Goal: Information Seeking & Learning: Learn about a topic

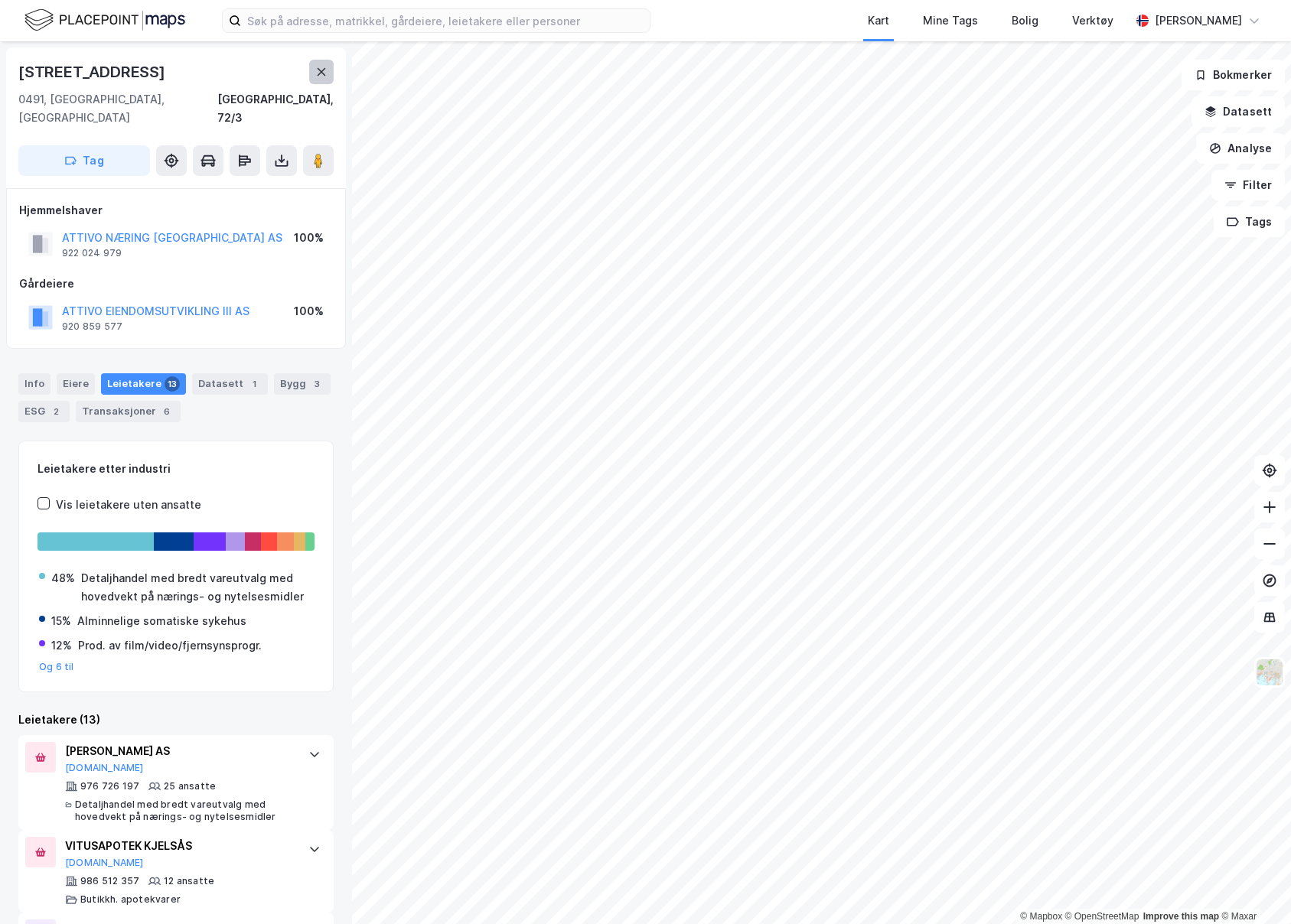
click at [323, 81] on button at bounding box center [321, 71] width 25 height 25
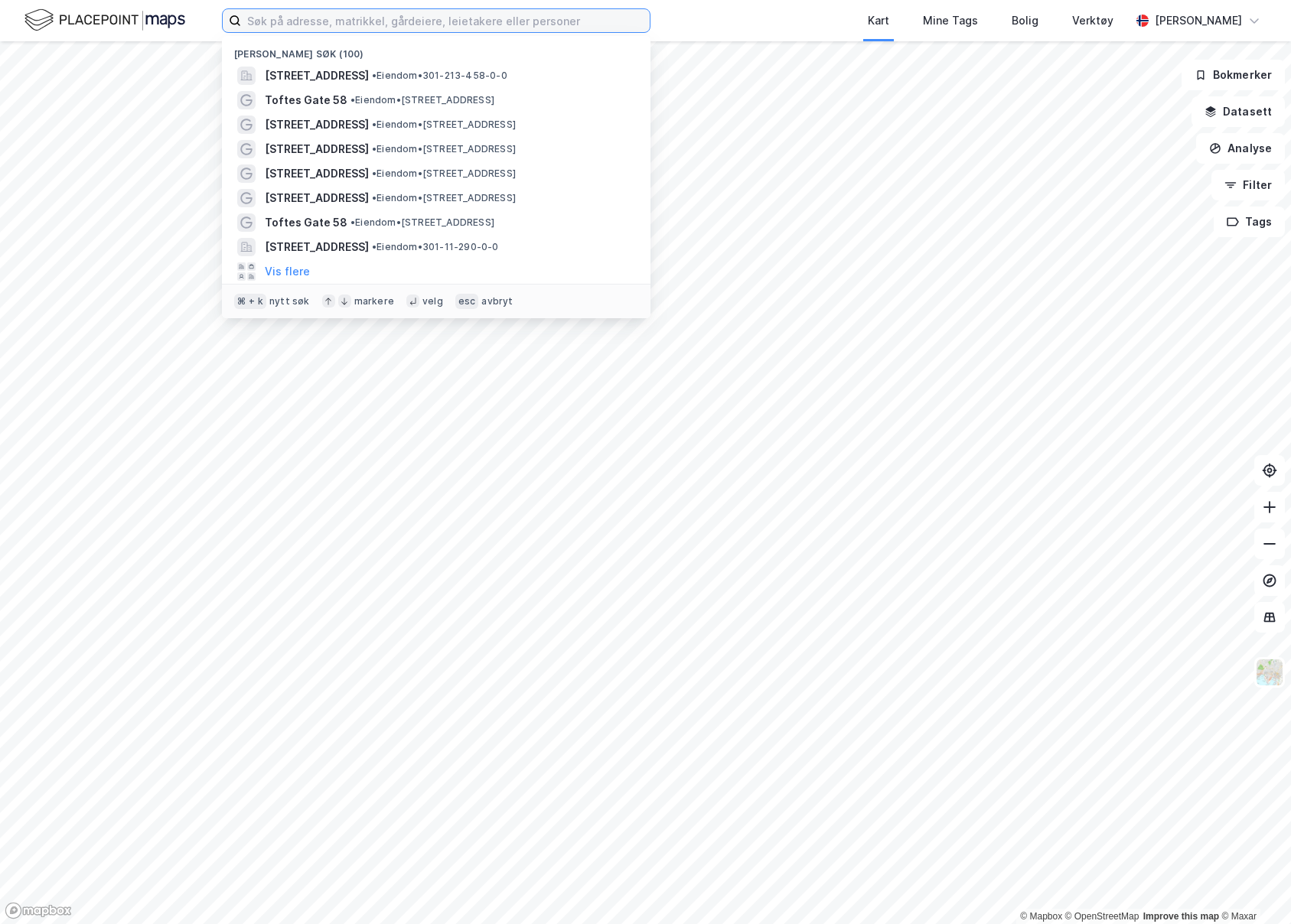
click at [331, 25] on input at bounding box center [445, 21] width 409 height 23
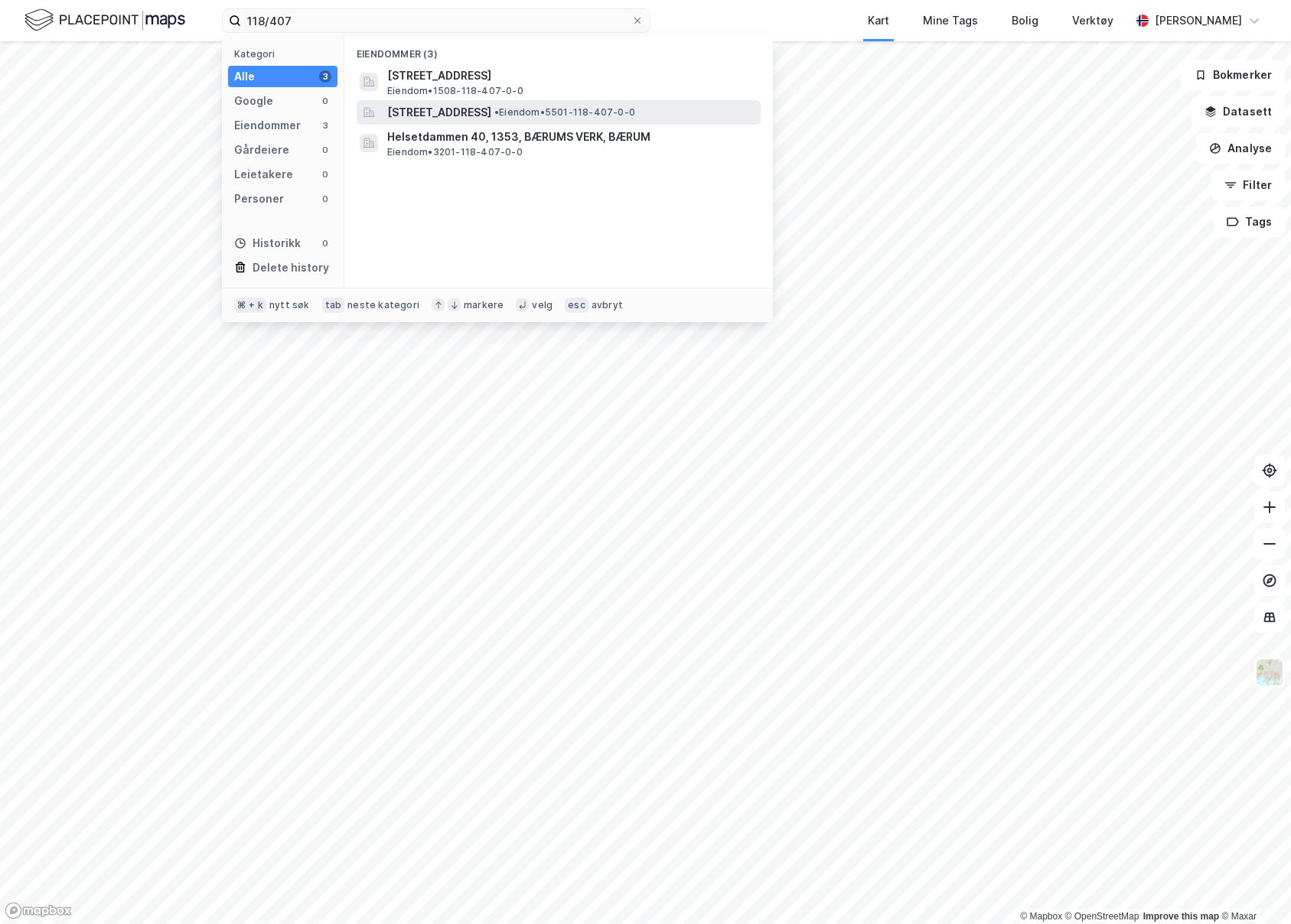
click at [482, 117] on span "[STREET_ADDRESS]" at bounding box center [439, 112] width 104 height 18
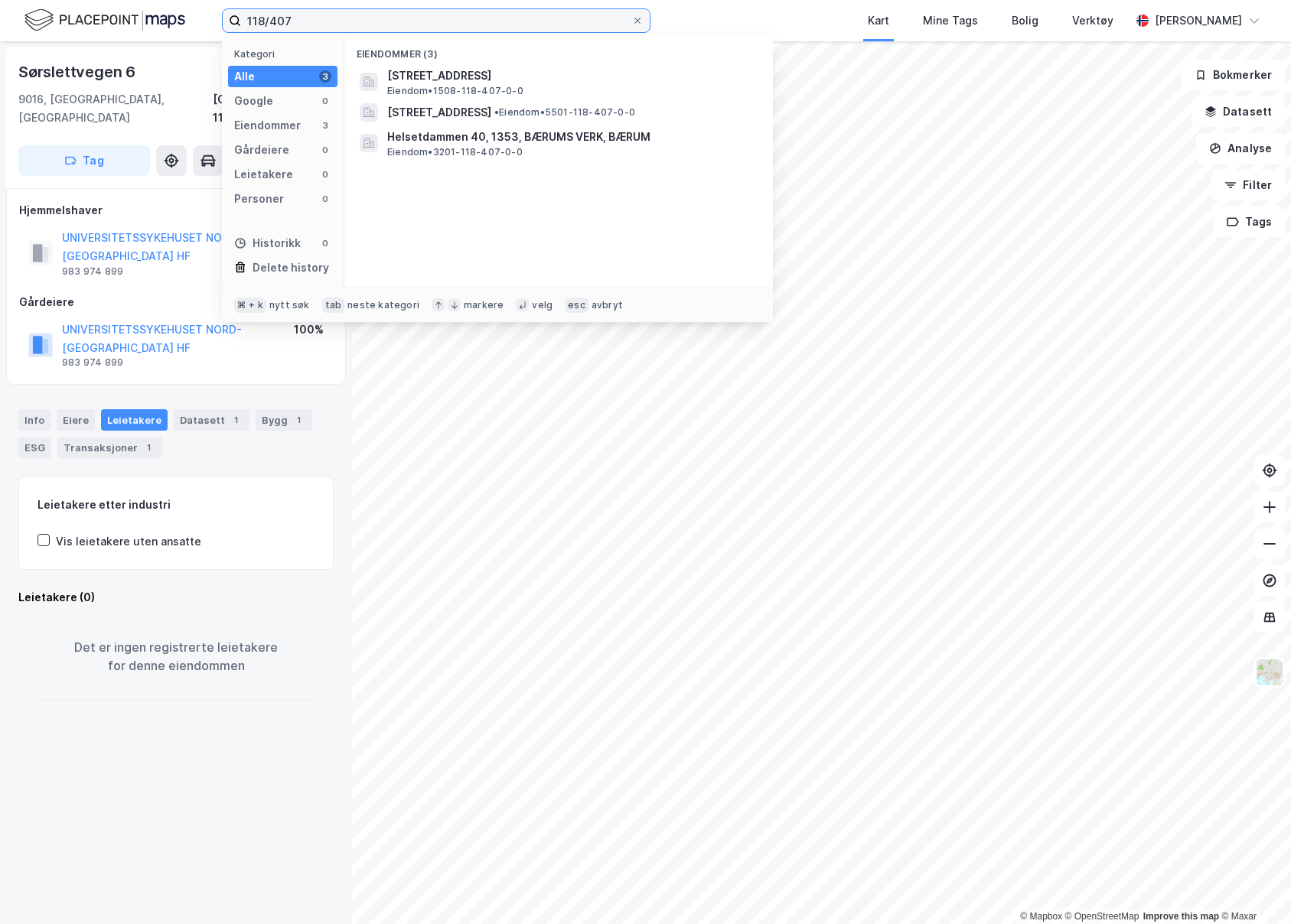
drag, startPoint x: 502, startPoint y: 27, endPoint x: 231, endPoint y: 24, distance: 271.0
click at [231, 24] on label "118/407" at bounding box center [436, 21] width 429 height 25
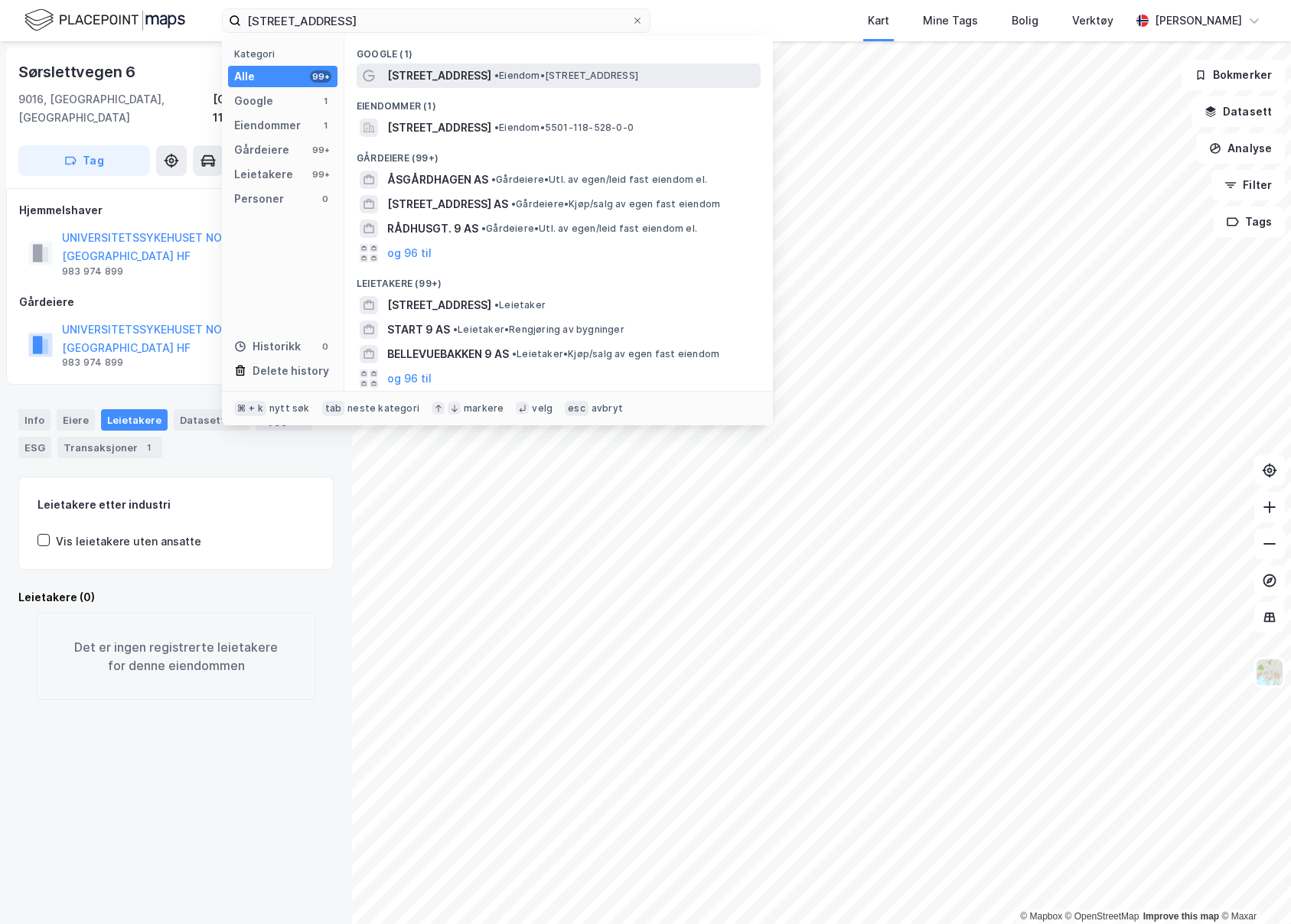
click at [520, 74] on span "• Eiendom • [STREET_ADDRESS]" at bounding box center [567, 75] width 144 height 12
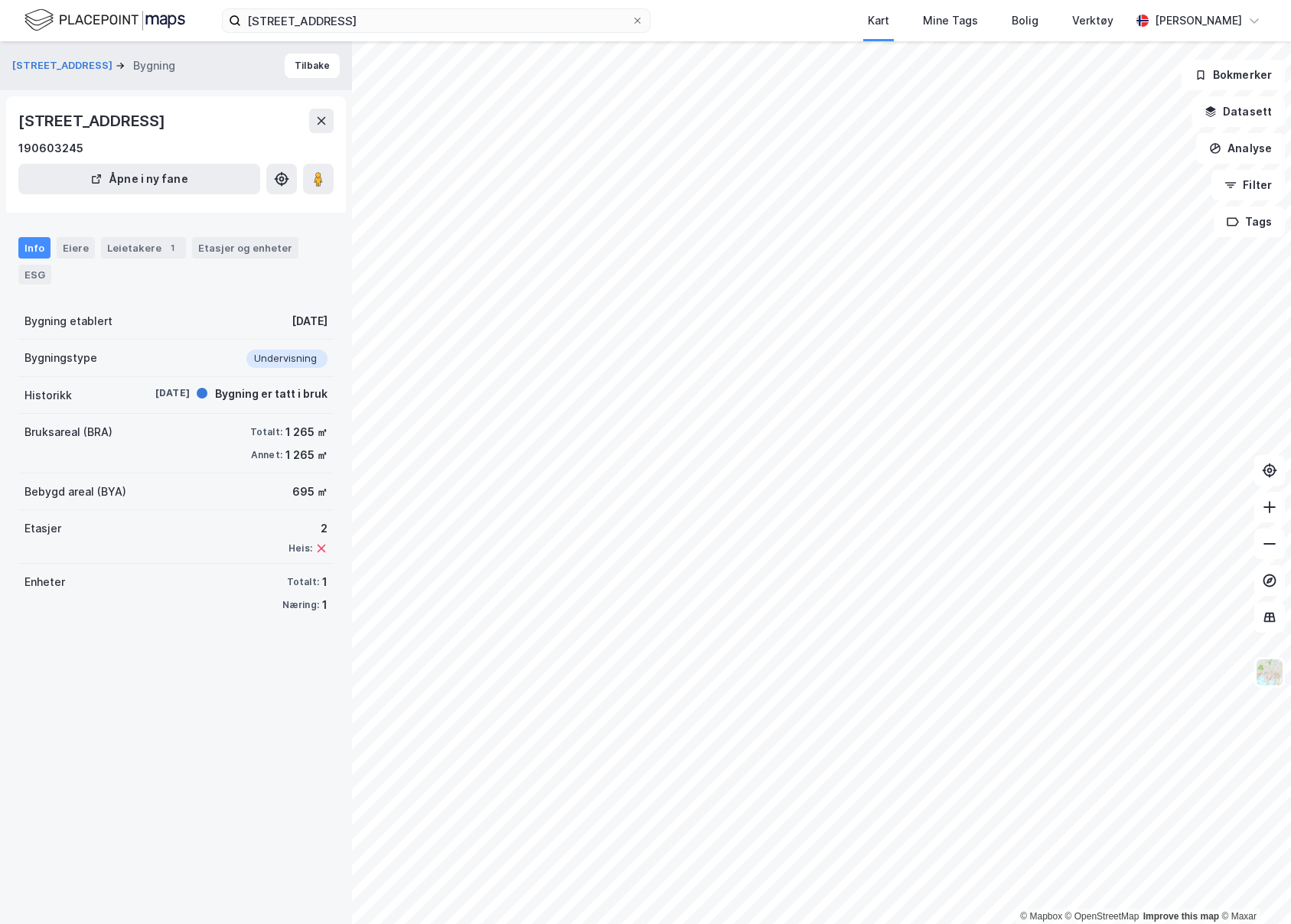
click at [500, 220] on div "© Mapbox © OpenStreetMap Improve this map © Maxar [STREET_ADDRESS] Bygning Tilb…" at bounding box center [645, 483] width 1291 height 883
click at [330, 185] on button at bounding box center [318, 179] width 31 height 31
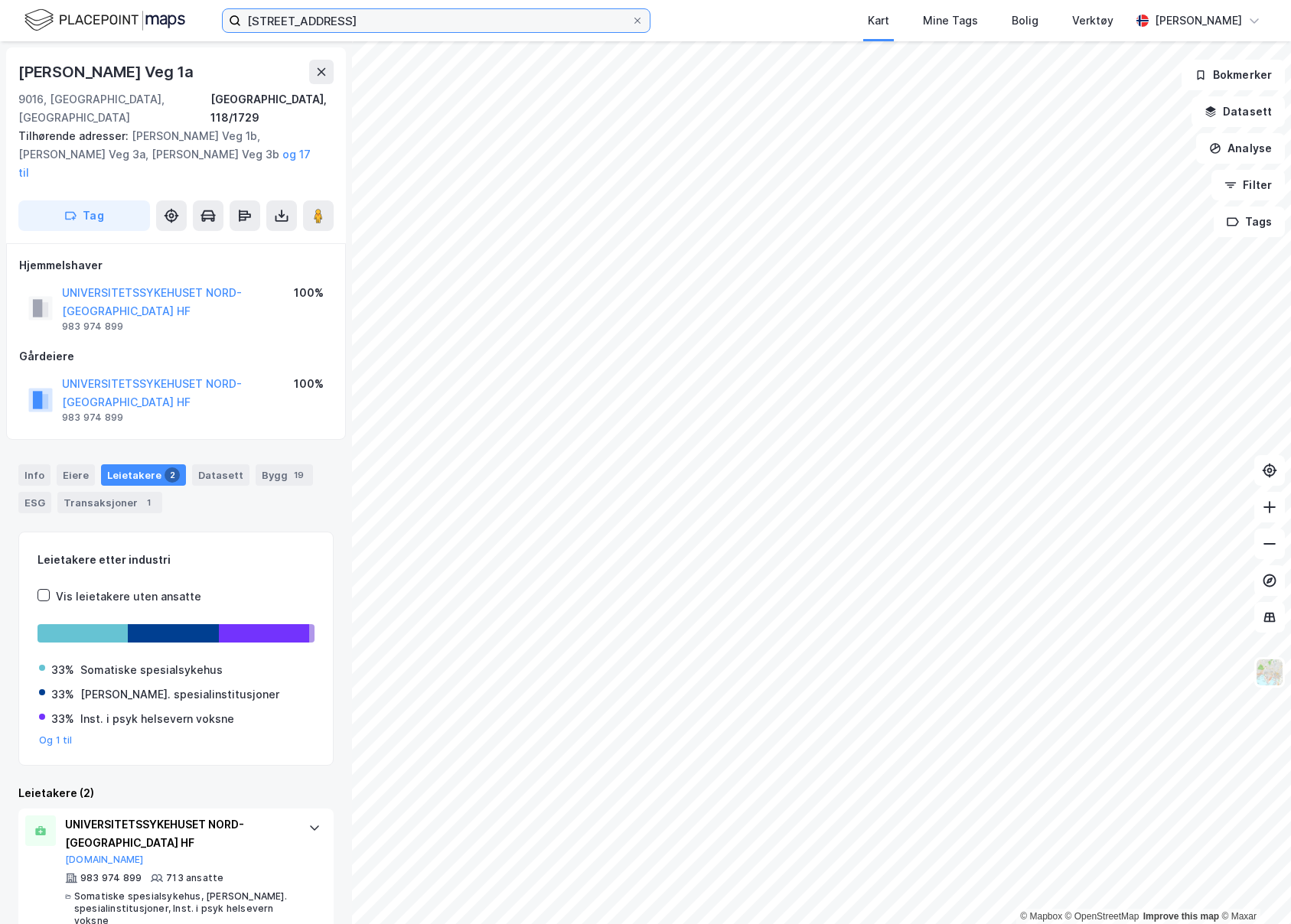
click at [508, 25] on input "[STREET_ADDRESS]" at bounding box center [436, 21] width 390 height 23
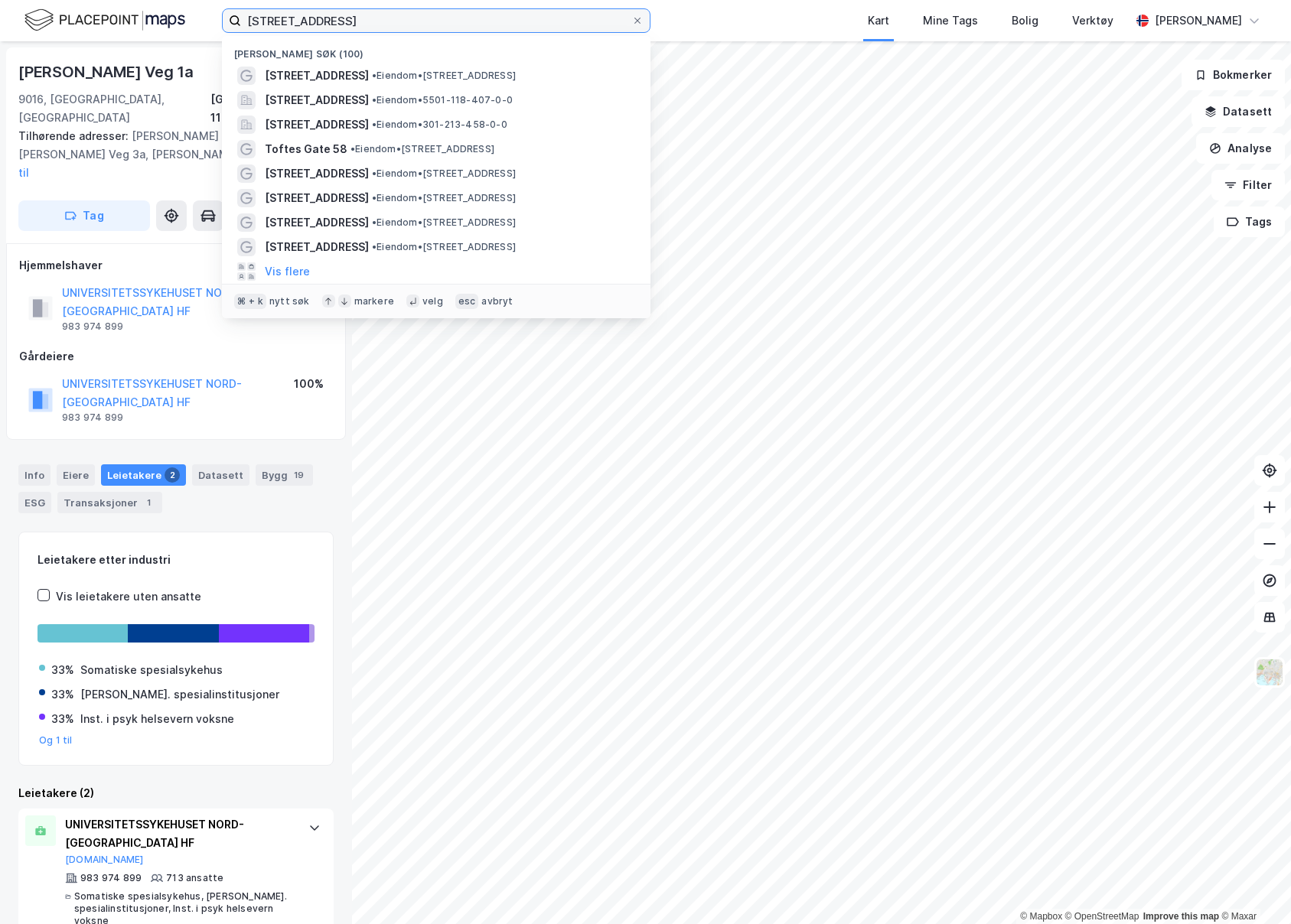
drag, startPoint x: 521, startPoint y: 25, endPoint x: 178, endPoint y: 21, distance: 343.0
click at [178, 21] on div "[STREET_ADDRESS] Nylige søk (100) [STREET_ADDRESS] • Eiendom • [STREET_ADDRESS]…" at bounding box center [645, 21] width 1291 height 41
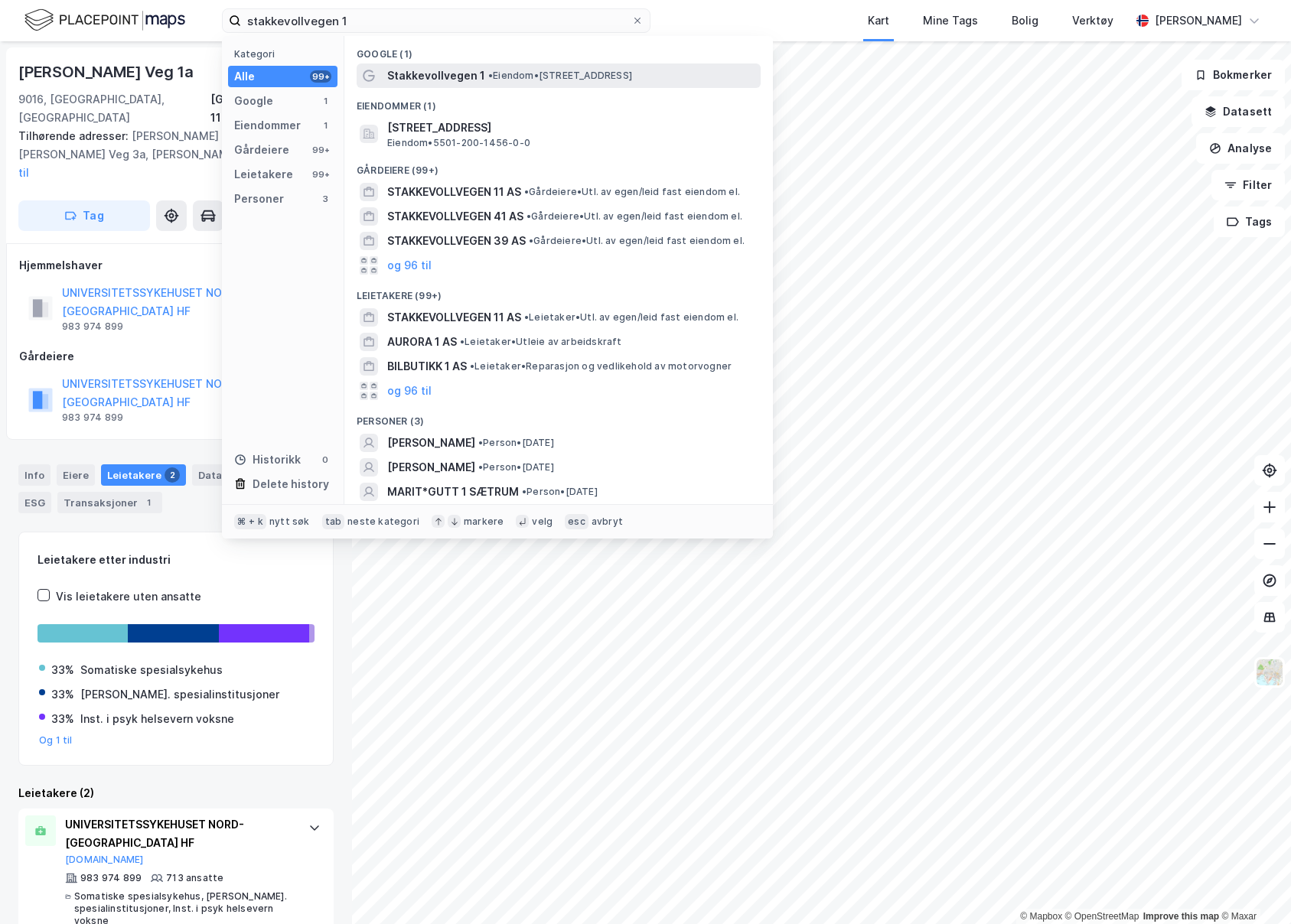
click at [441, 77] on span "Stakkevollvegen 1" at bounding box center [437, 75] width 98 height 18
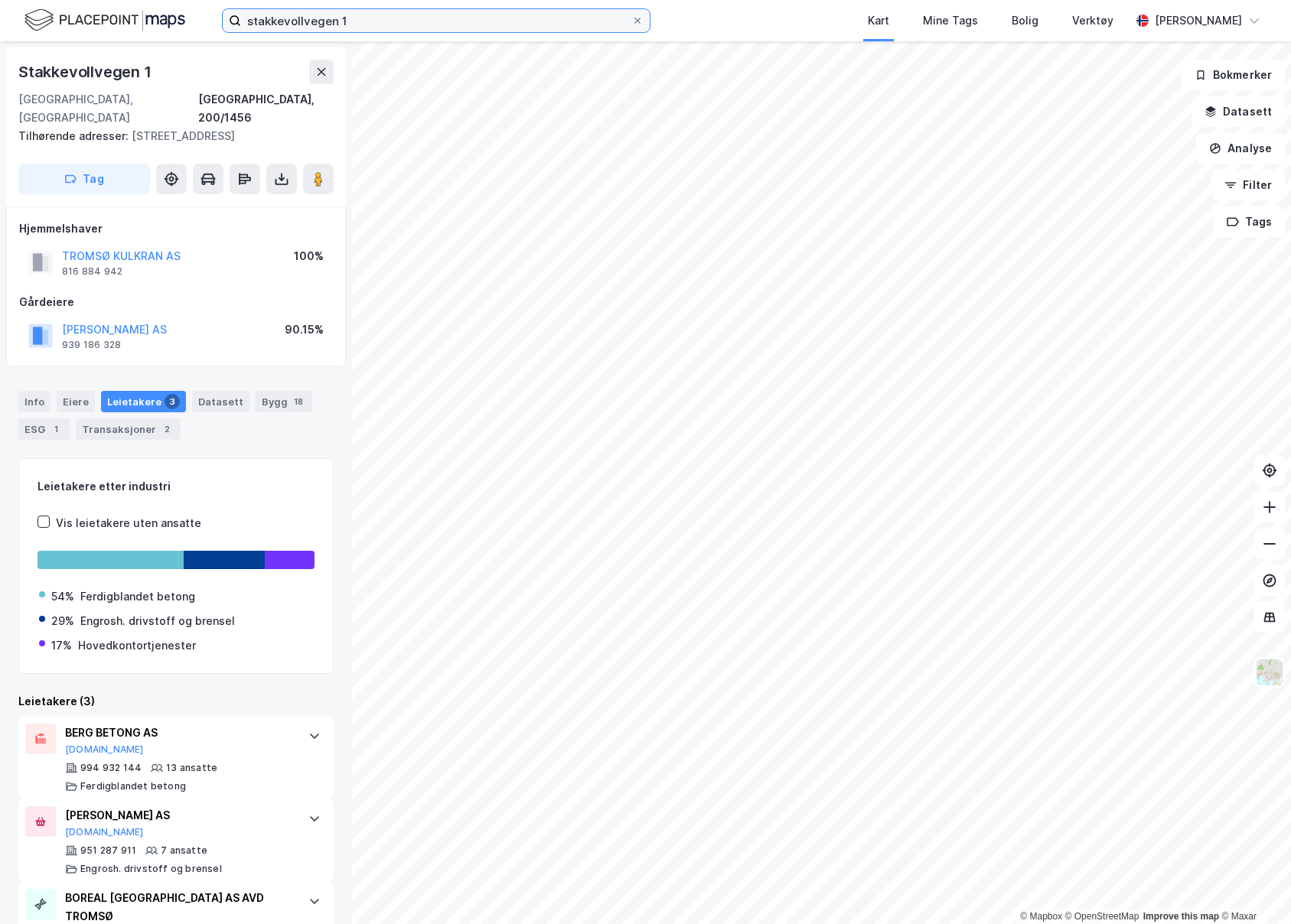
click at [391, 26] on input "stakkevollvegen 1" at bounding box center [436, 21] width 390 height 23
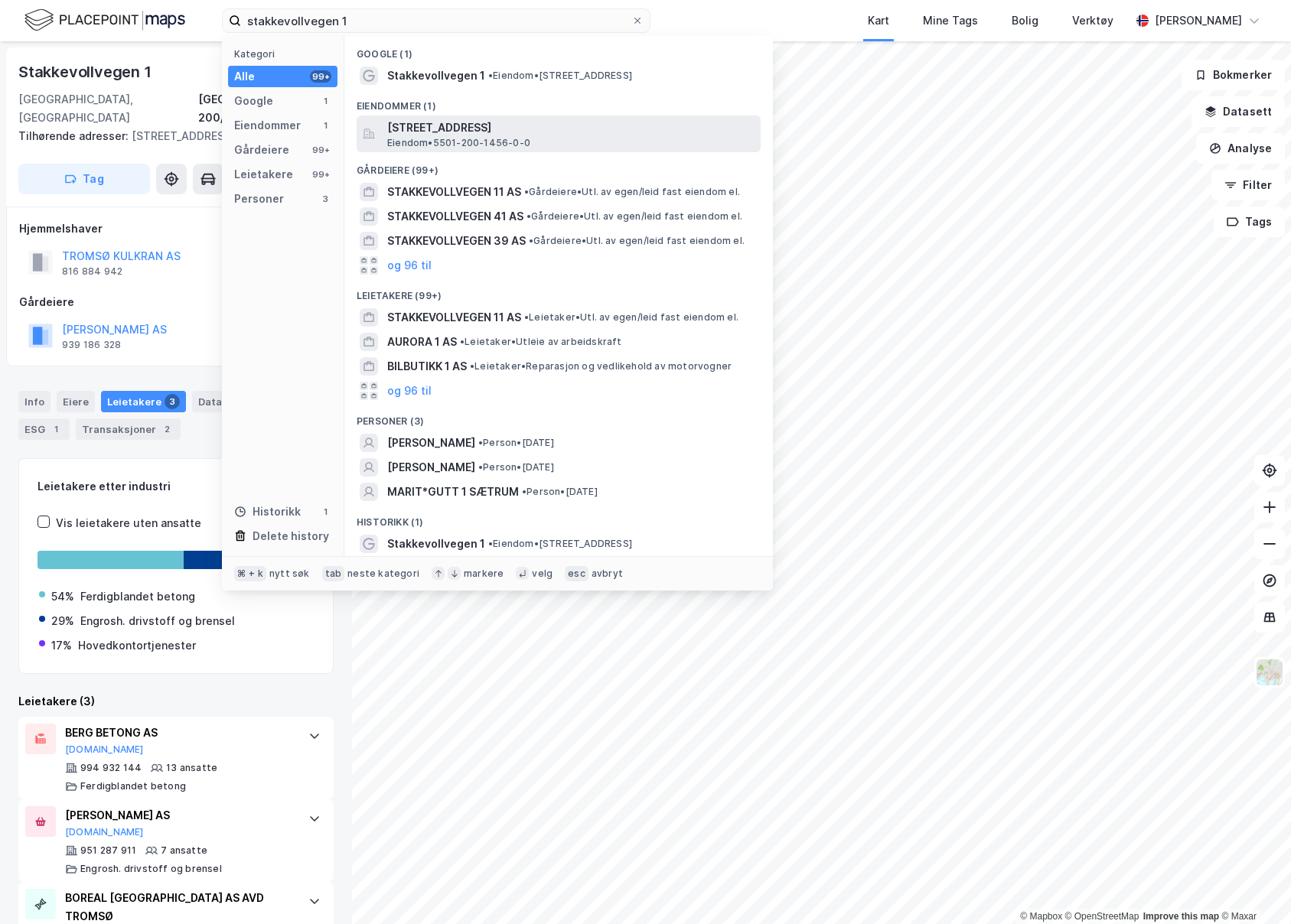
click at [511, 144] on span "Eiendom • 5501-200-1456-0-0" at bounding box center [459, 143] width 143 height 12
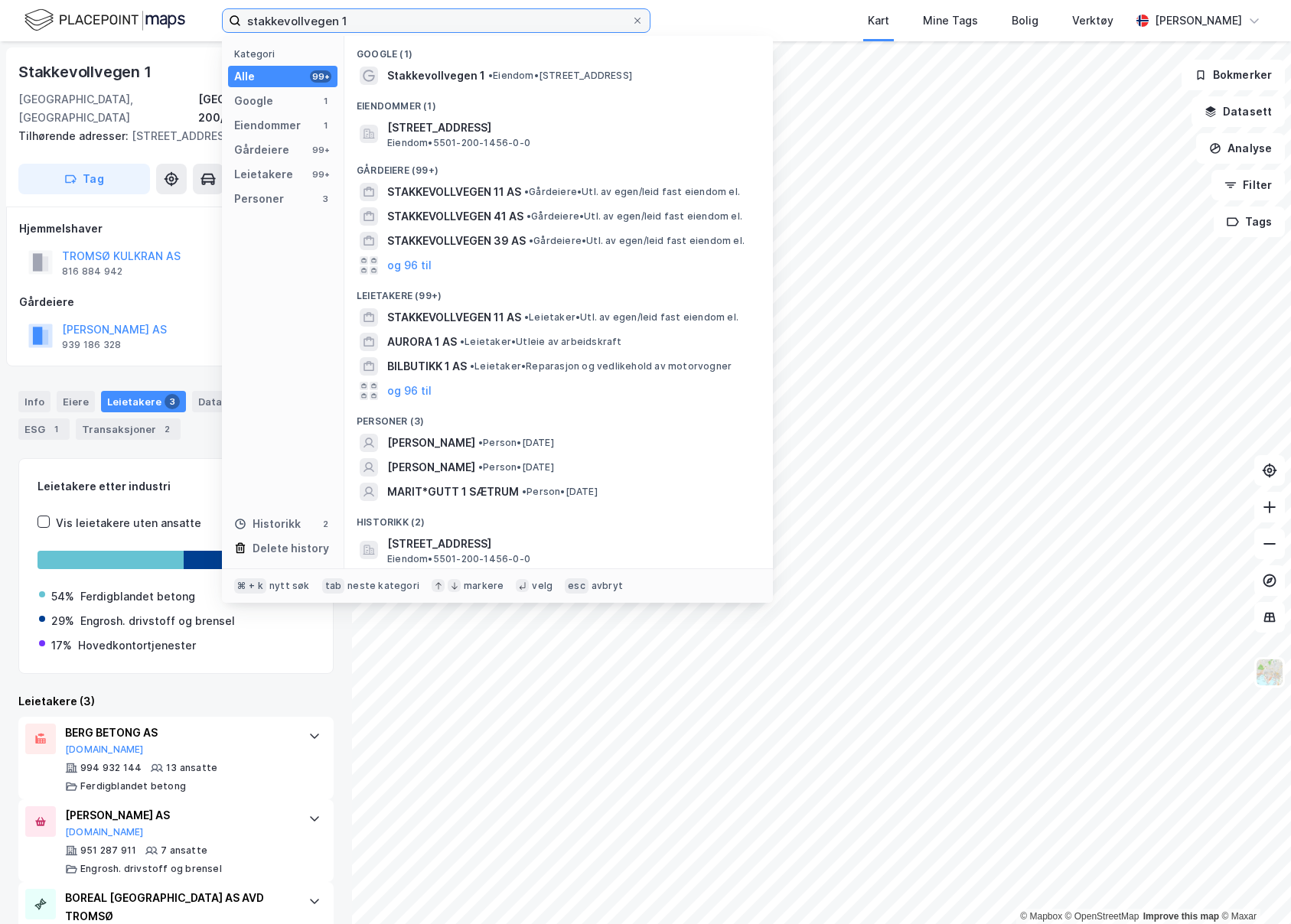
drag, startPoint x: 370, startPoint y: 27, endPoint x: 321, endPoint y: 20, distance: 49.5
click at [321, 18] on input "stakkevollvegen 1" at bounding box center [436, 21] width 390 height 23
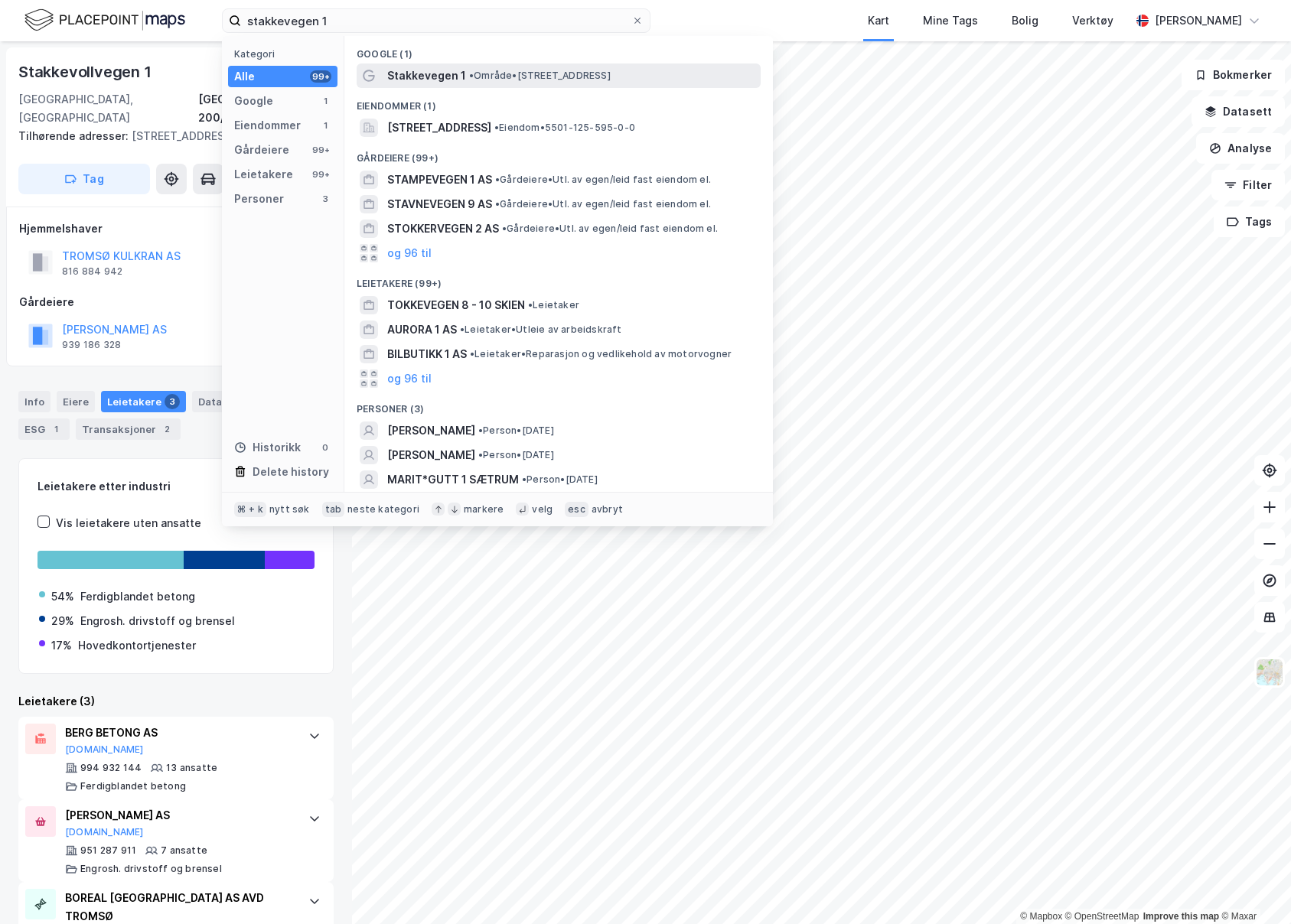
click at [434, 71] on span "Stakkevegen 1" at bounding box center [426, 75] width 78 height 18
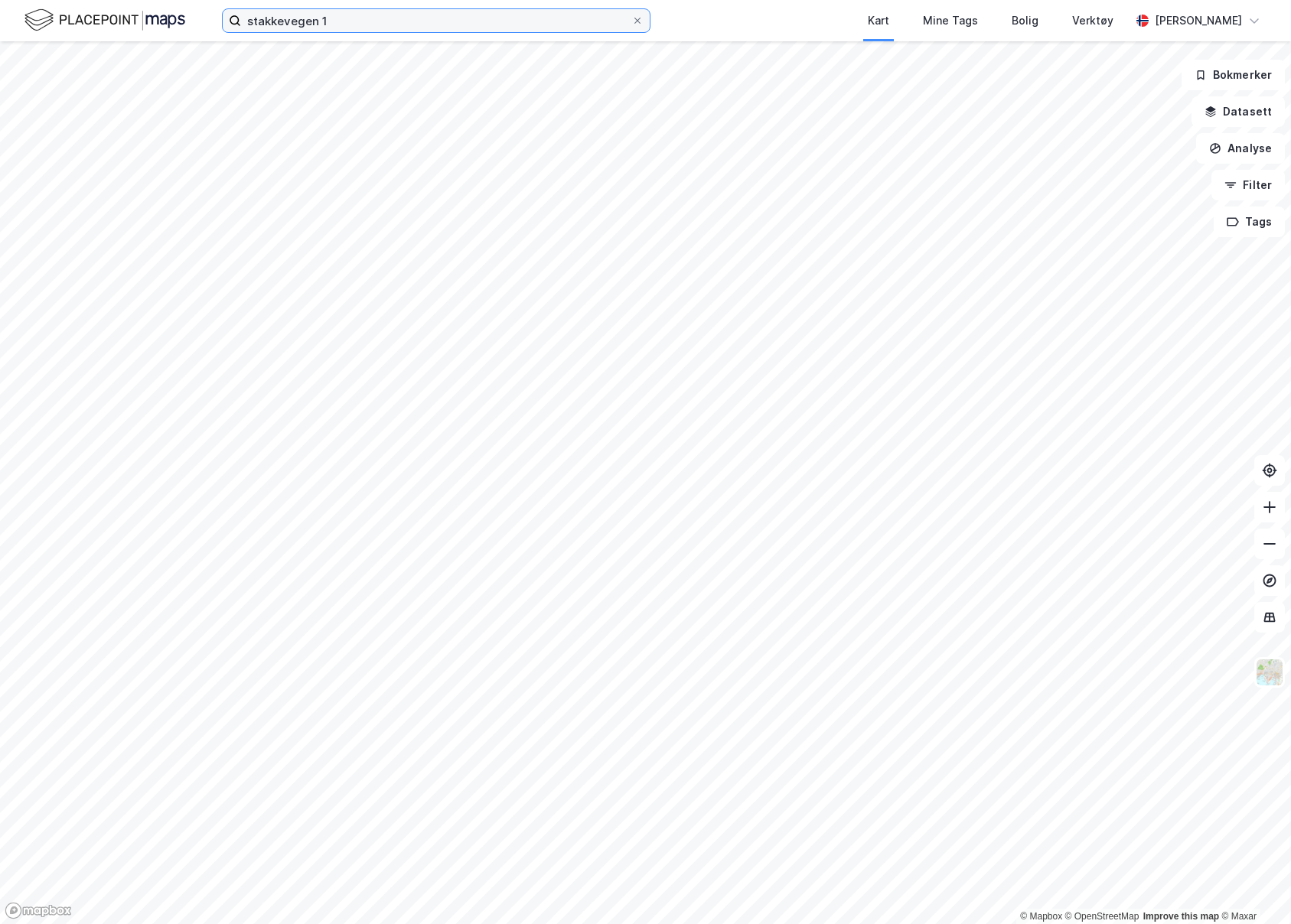
click at [370, 27] on input "stakkevegen 1" at bounding box center [436, 21] width 390 height 23
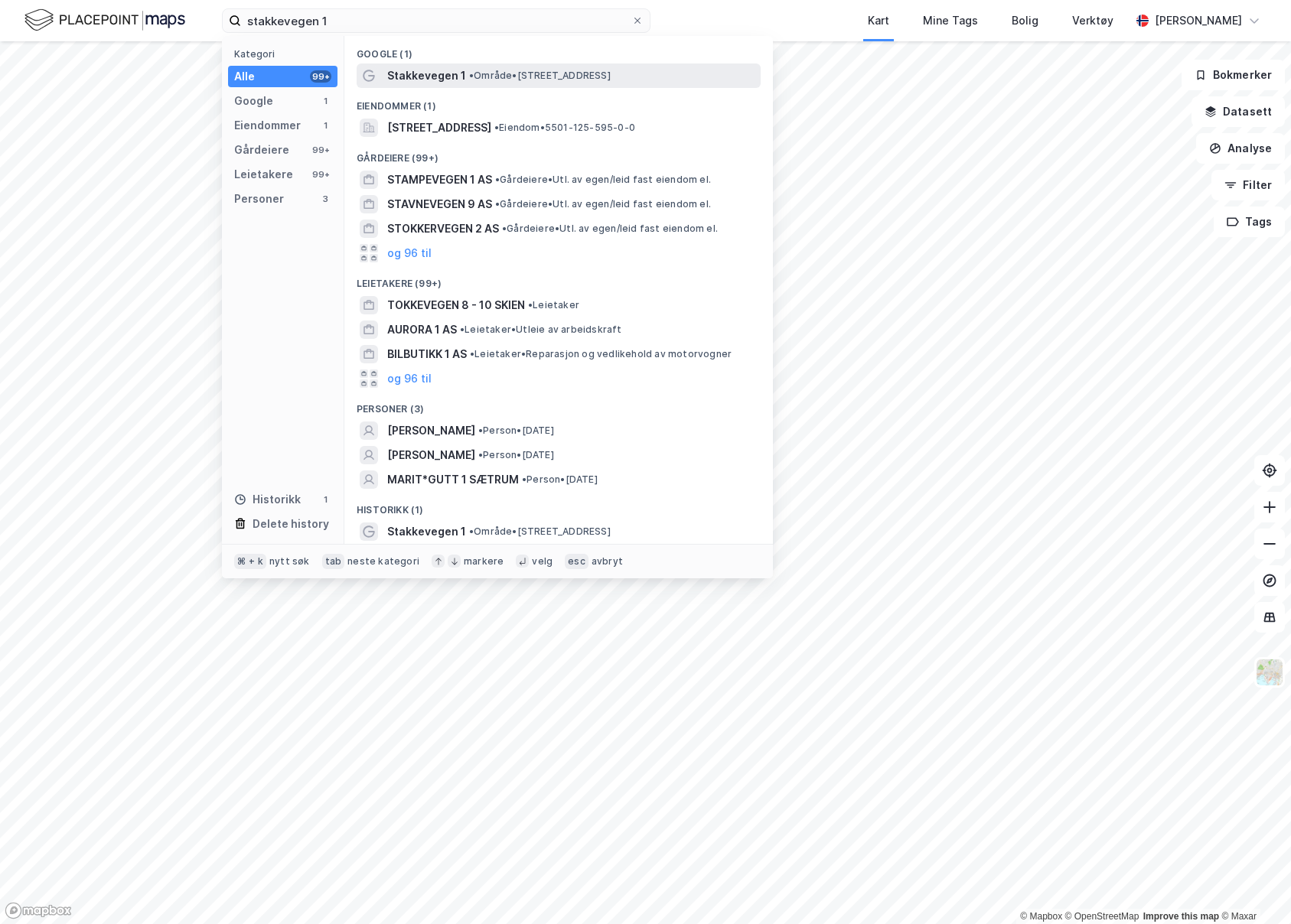
click at [432, 78] on span "Stakkevegen 1" at bounding box center [426, 75] width 78 height 18
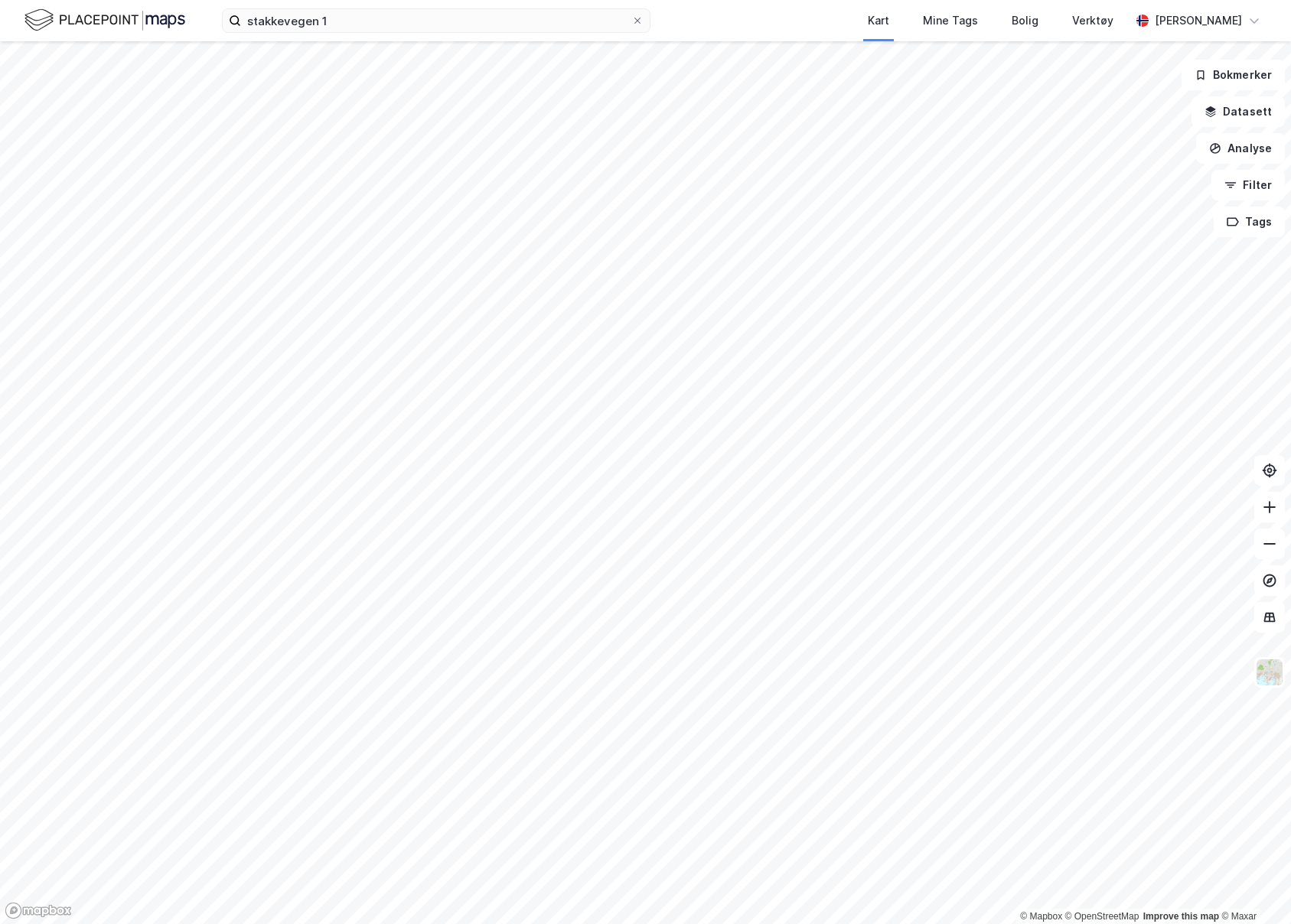
click at [401, 33] on div "stakkevegen 1 Kart Mine Tags Bolig Verktøy [PERSON_NAME]" at bounding box center [645, 21] width 1291 height 41
click at [400, 29] on input "stakkevegen 1" at bounding box center [436, 21] width 390 height 23
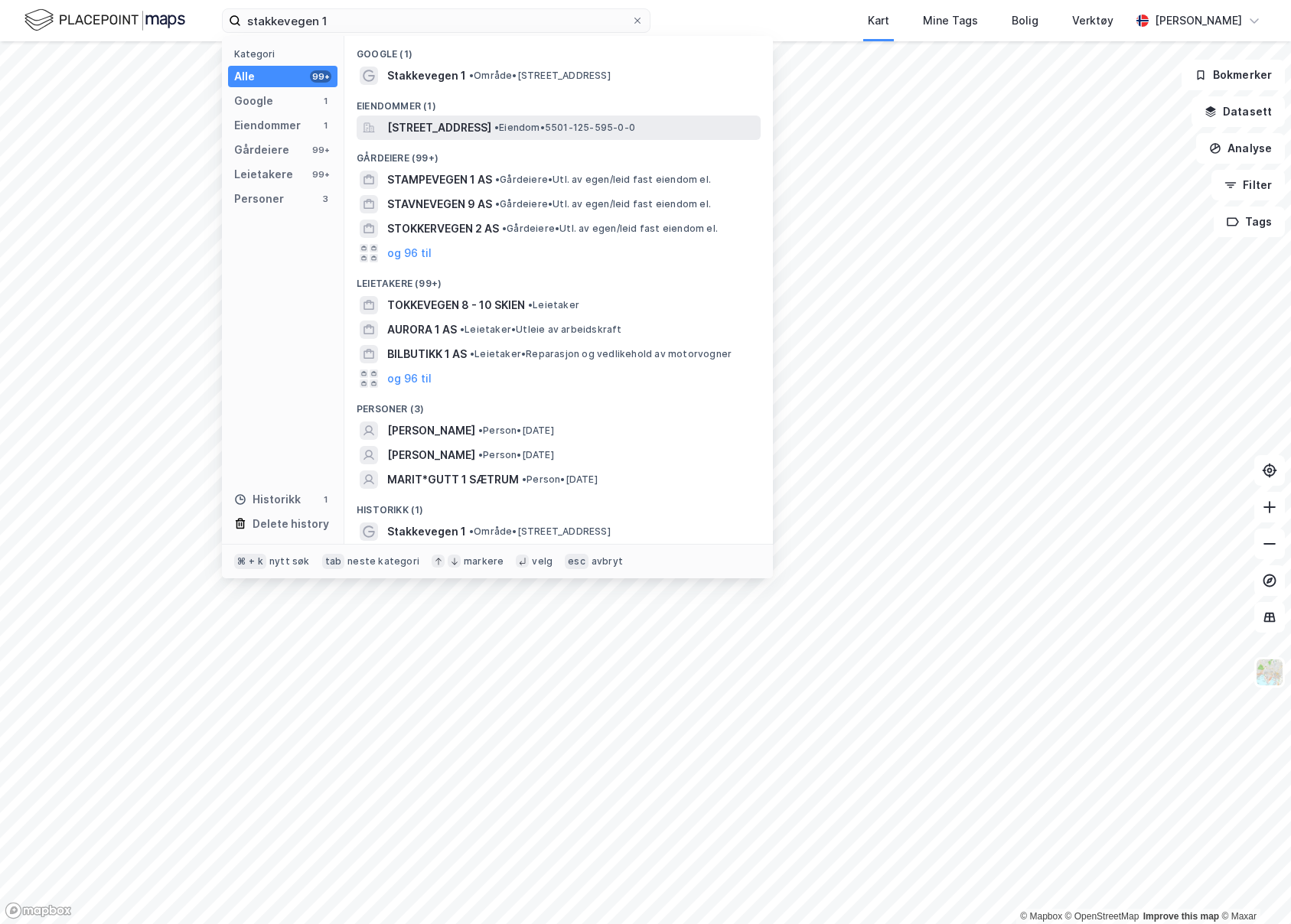
click at [488, 128] on span "[STREET_ADDRESS]" at bounding box center [439, 128] width 104 height 18
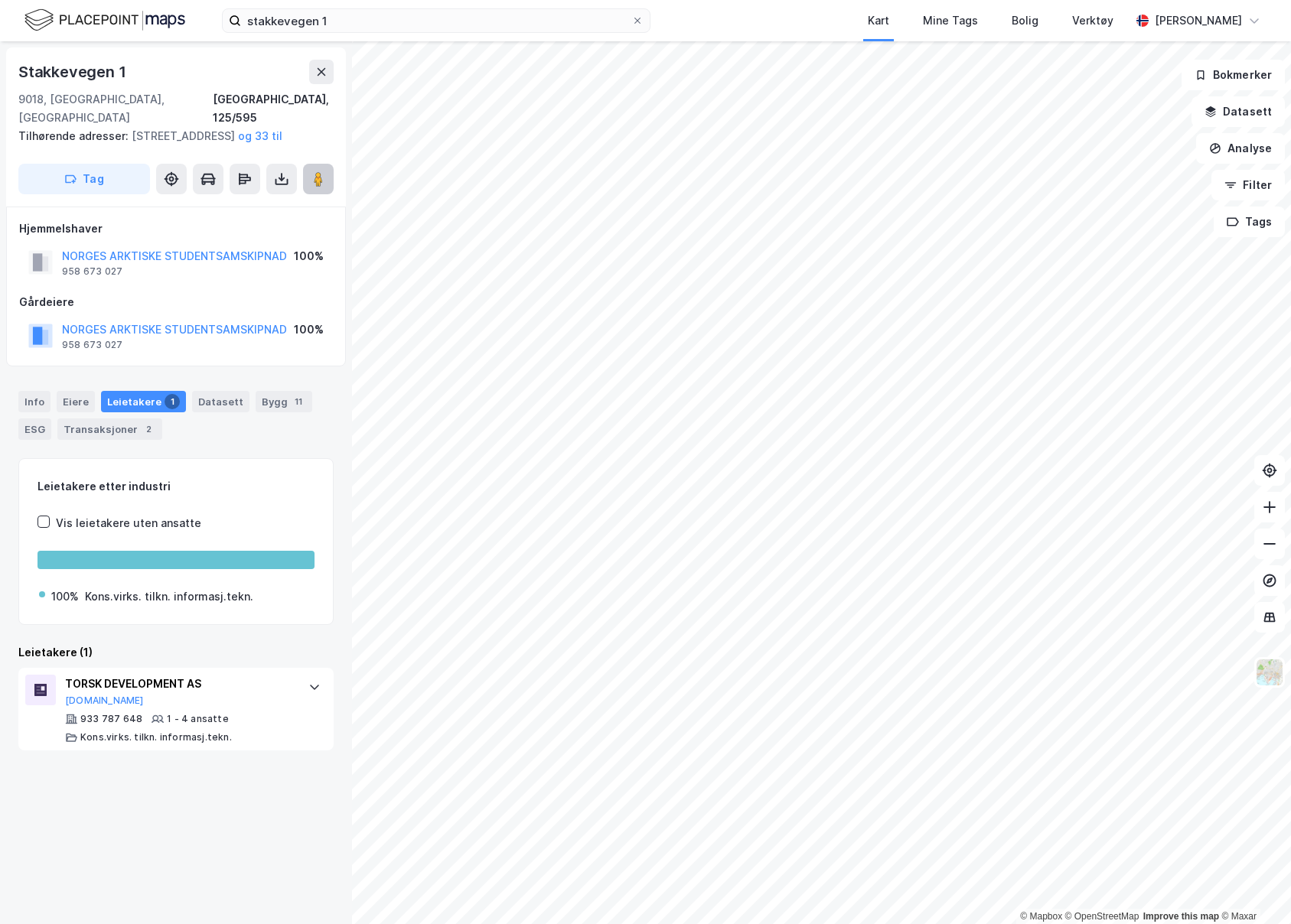
click at [319, 175] on image at bounding box center [319, 178] width 10 height 15
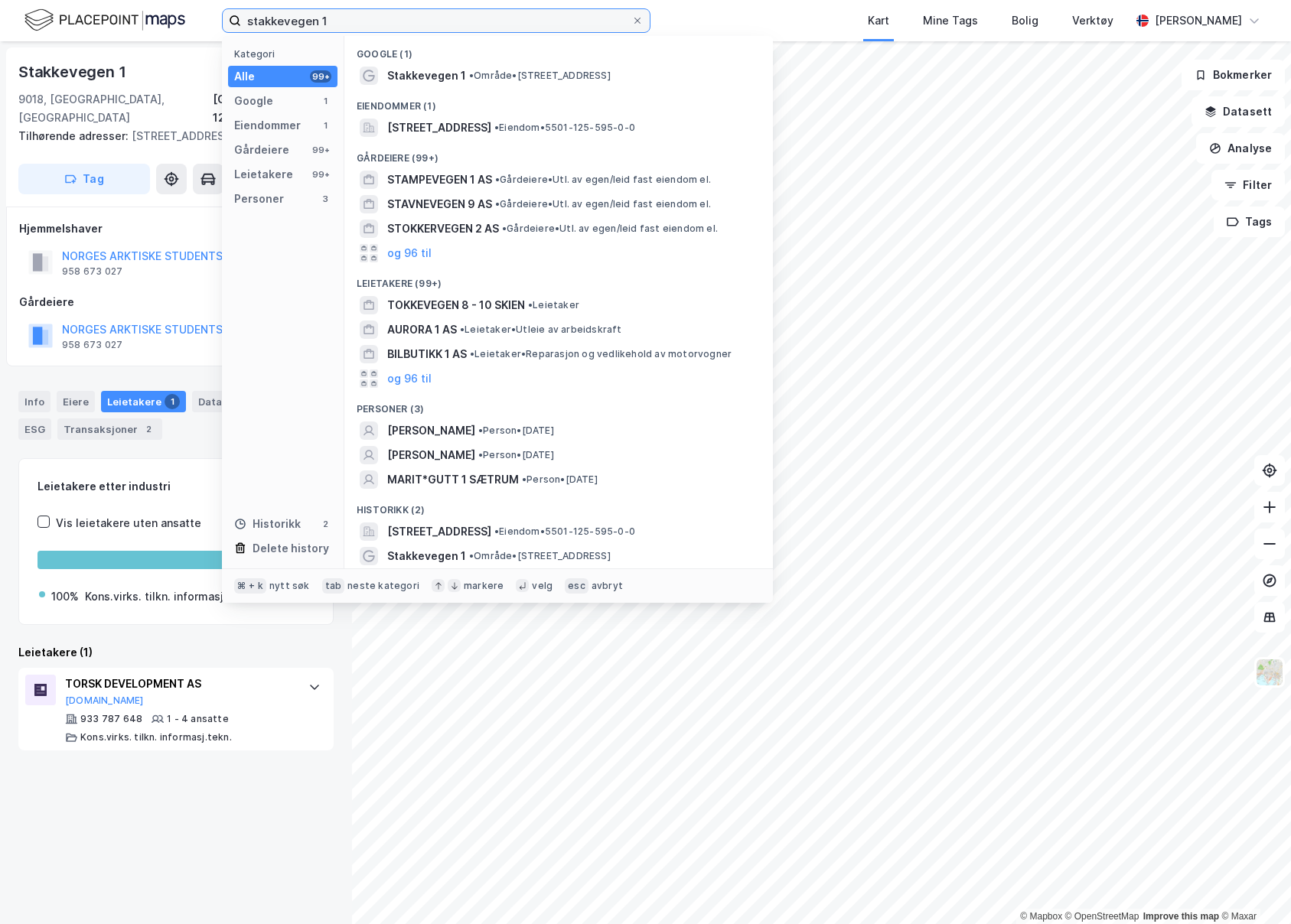
drag, startPoint x: 343, startPoint y: 25, endPoint x: 203, endPoint y: 17, distance: 140.2
click at [203, 17] on div "stakkevegen 1 Kategori Alle 99+ Google 1 Eiendommer 1 Gårdeiere 99+ Leietakere …" at bounding box center [645, 21] width 1291 height 41
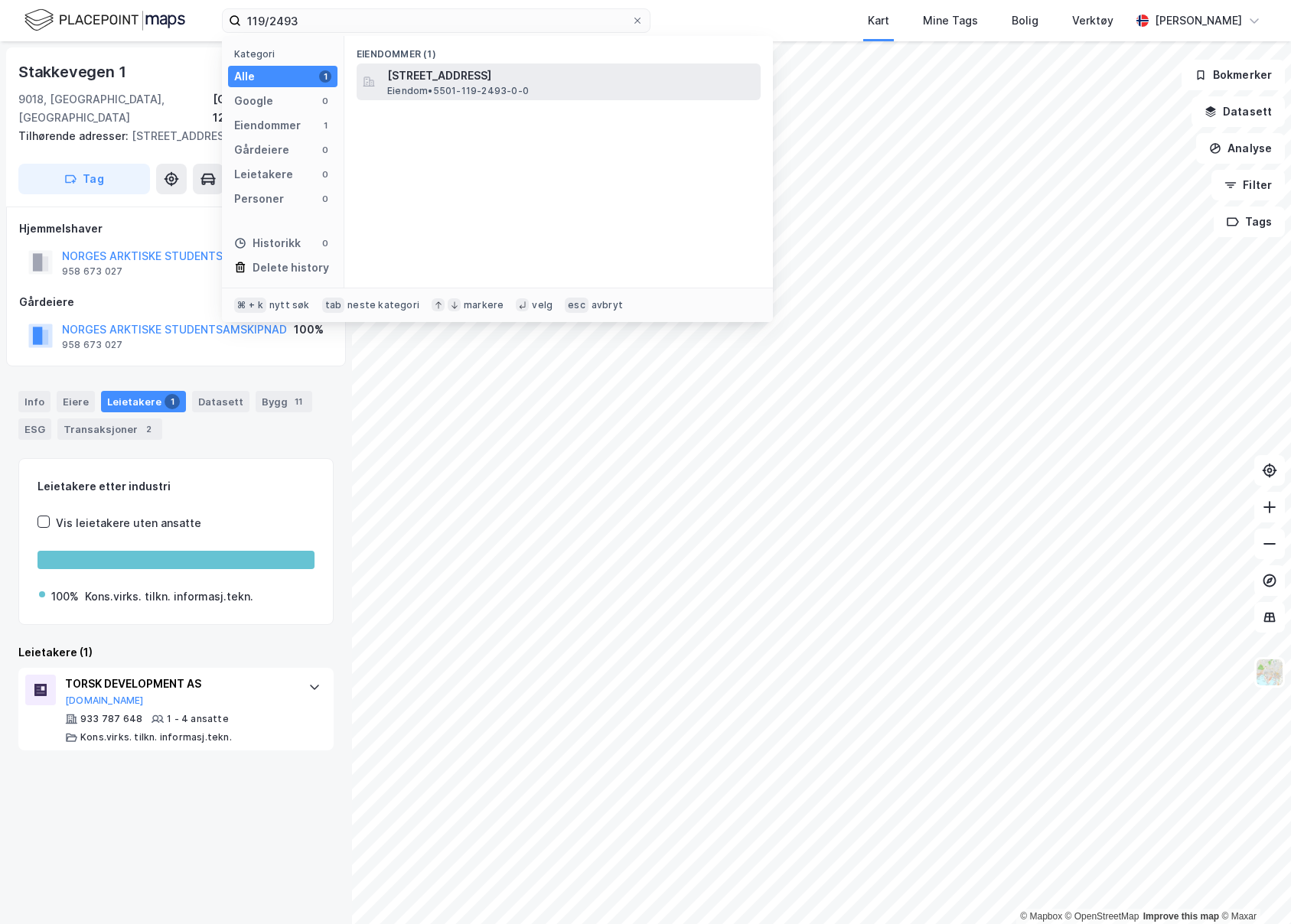
click at [472, 78] on span "[STREET_ADDRESS]" at bounding box center [571, 75] width 367 height 18
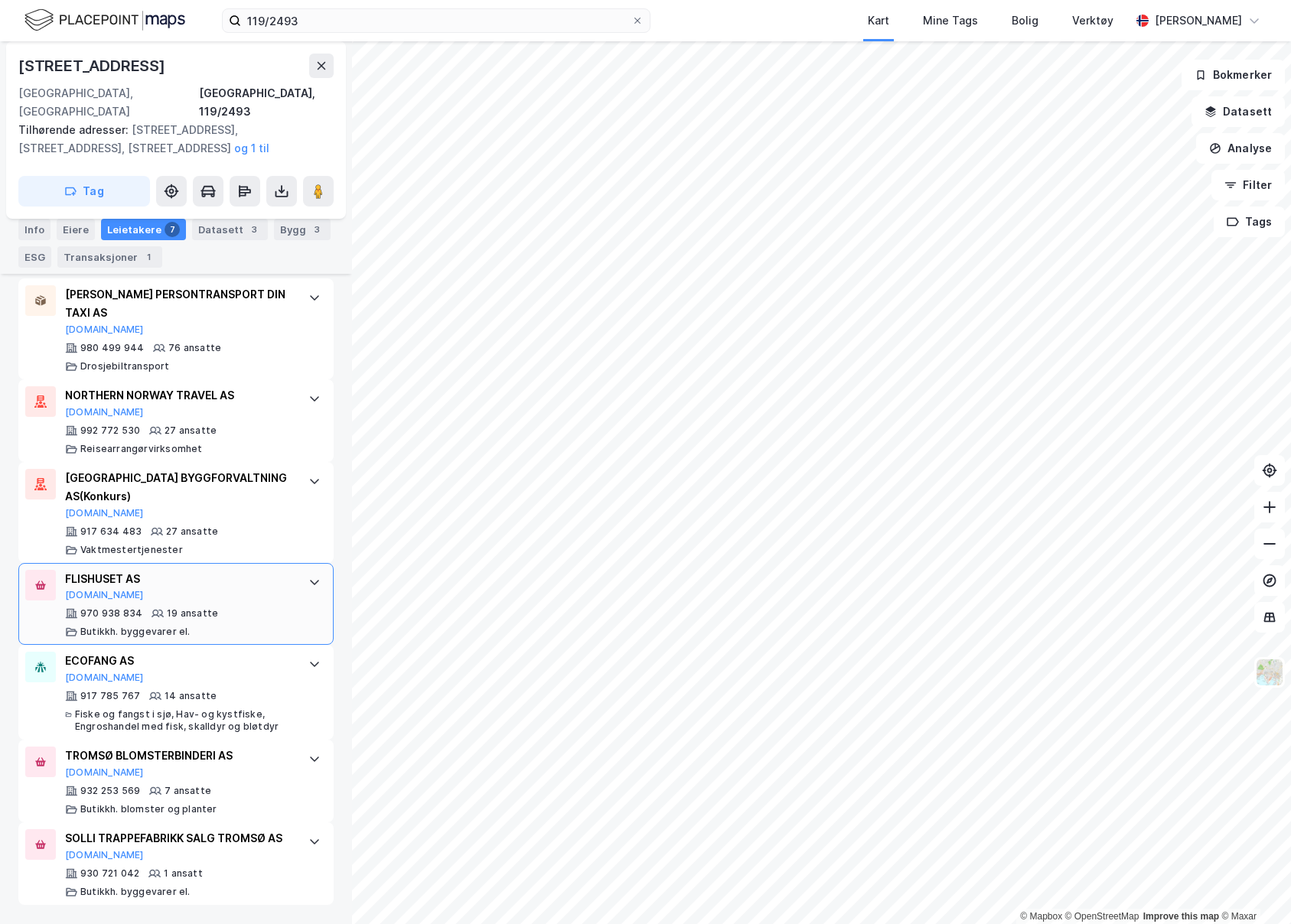
scroll to position [466, 0]
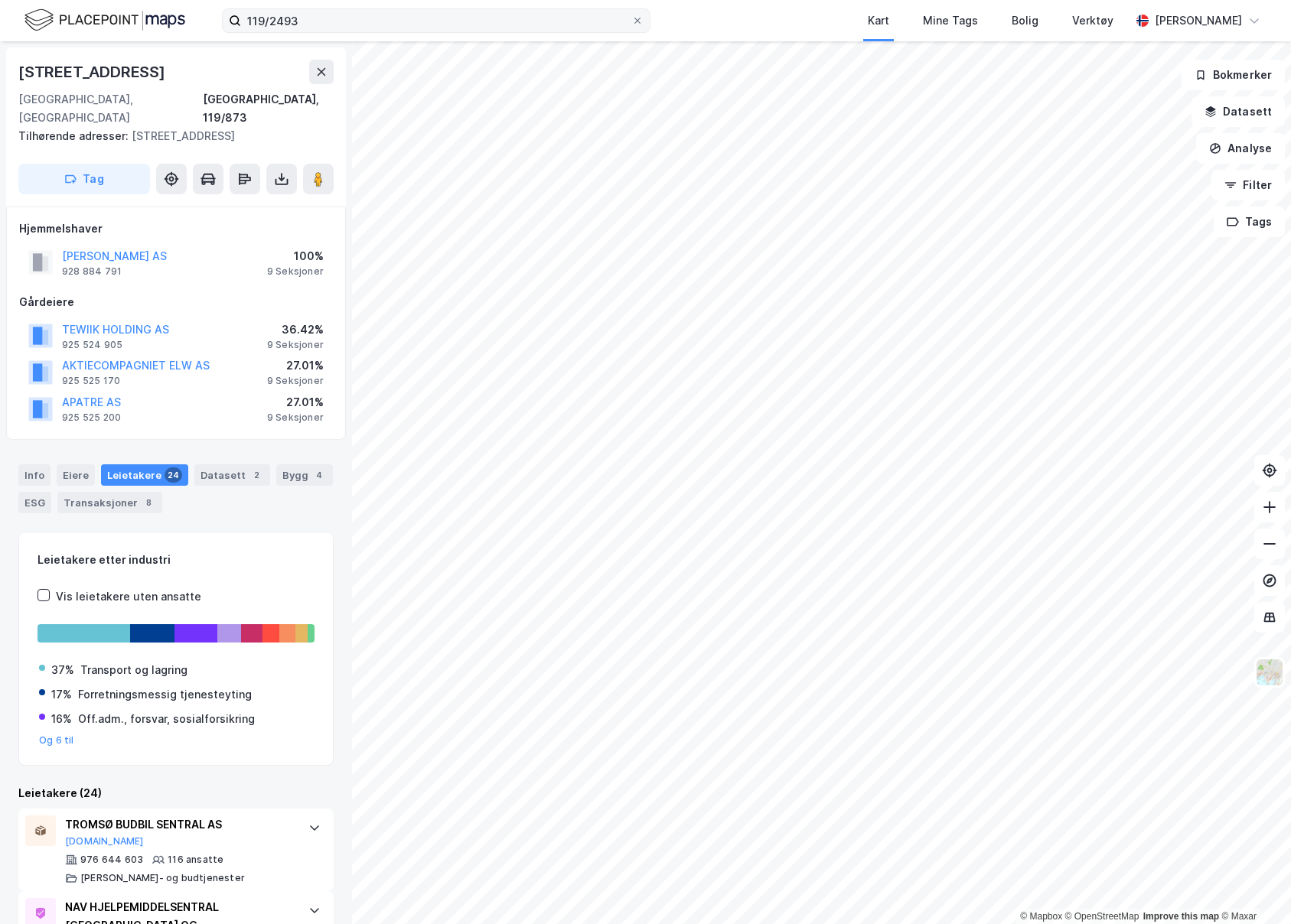
click at [646, 22] on label "119/2493" at bounding box center [436, 21] width 429 height 25
click at [631, 22] on input "119/2493" at bounding box center [436, 21] width 390 height 23
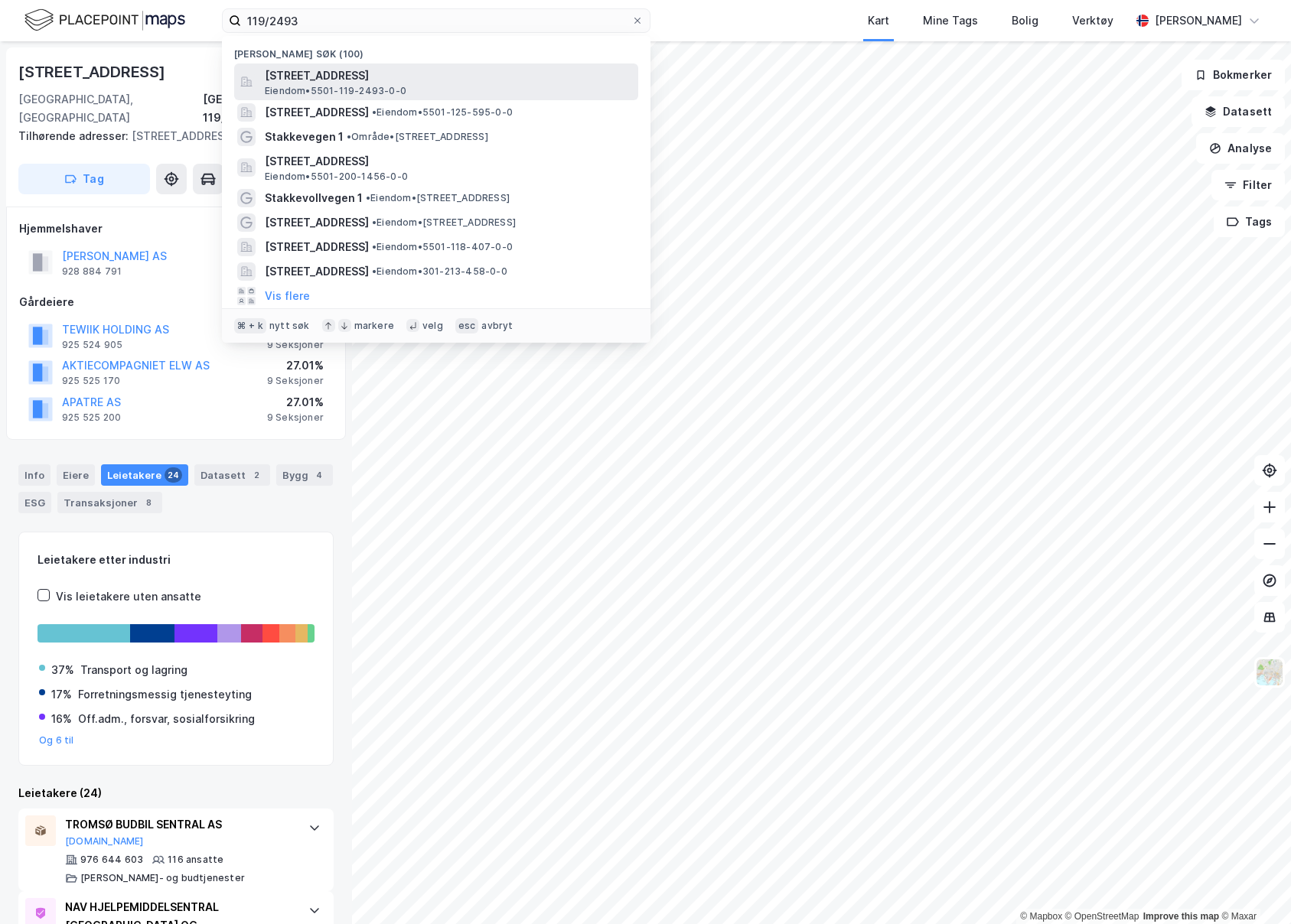
click at [426, 80] on span "[STREET_ADDRESS]" at bounding box center [448, 75] width 367 height 18
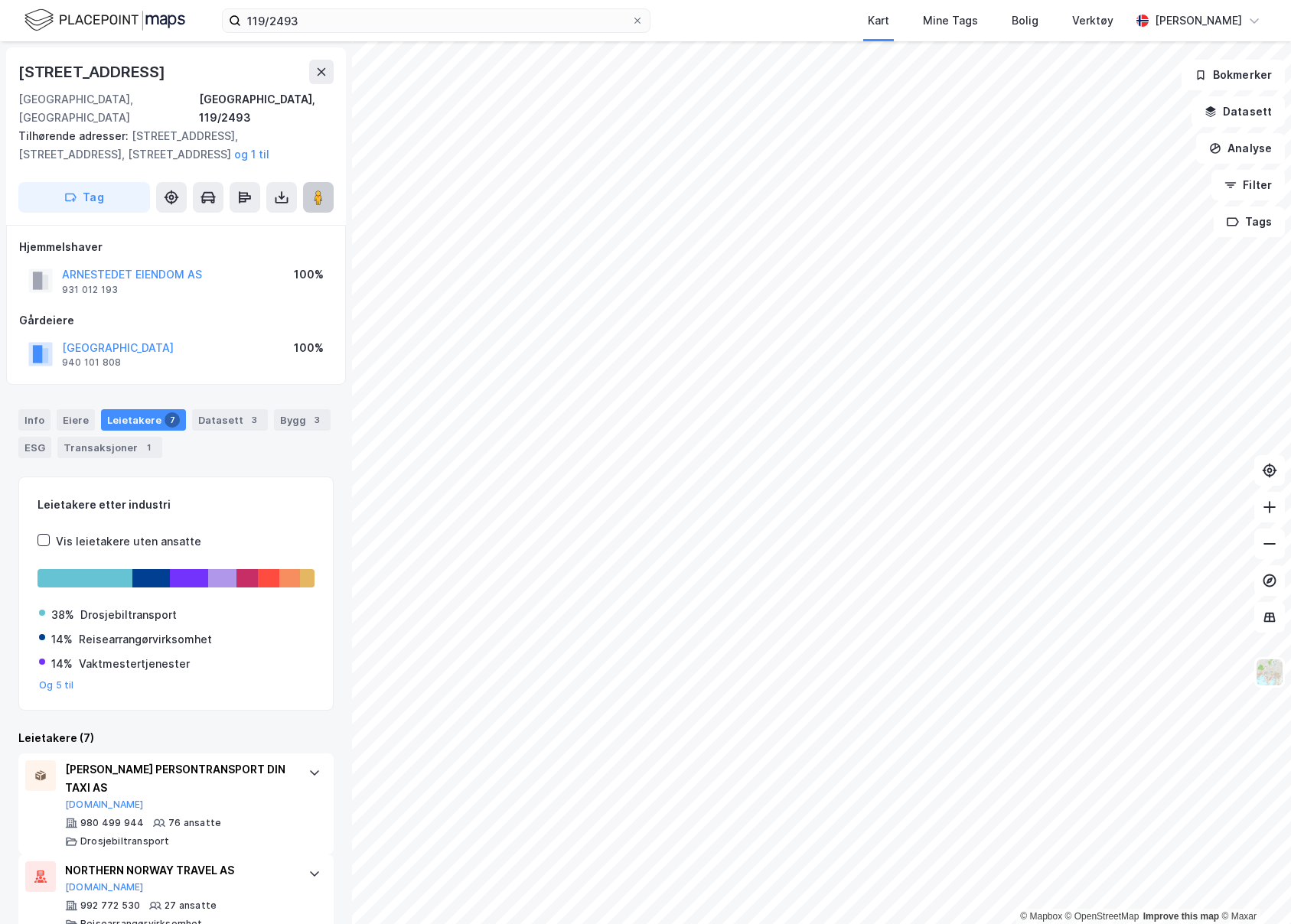
click at [315, 182] on button at bounding box center [318, 197] width 31 height 31
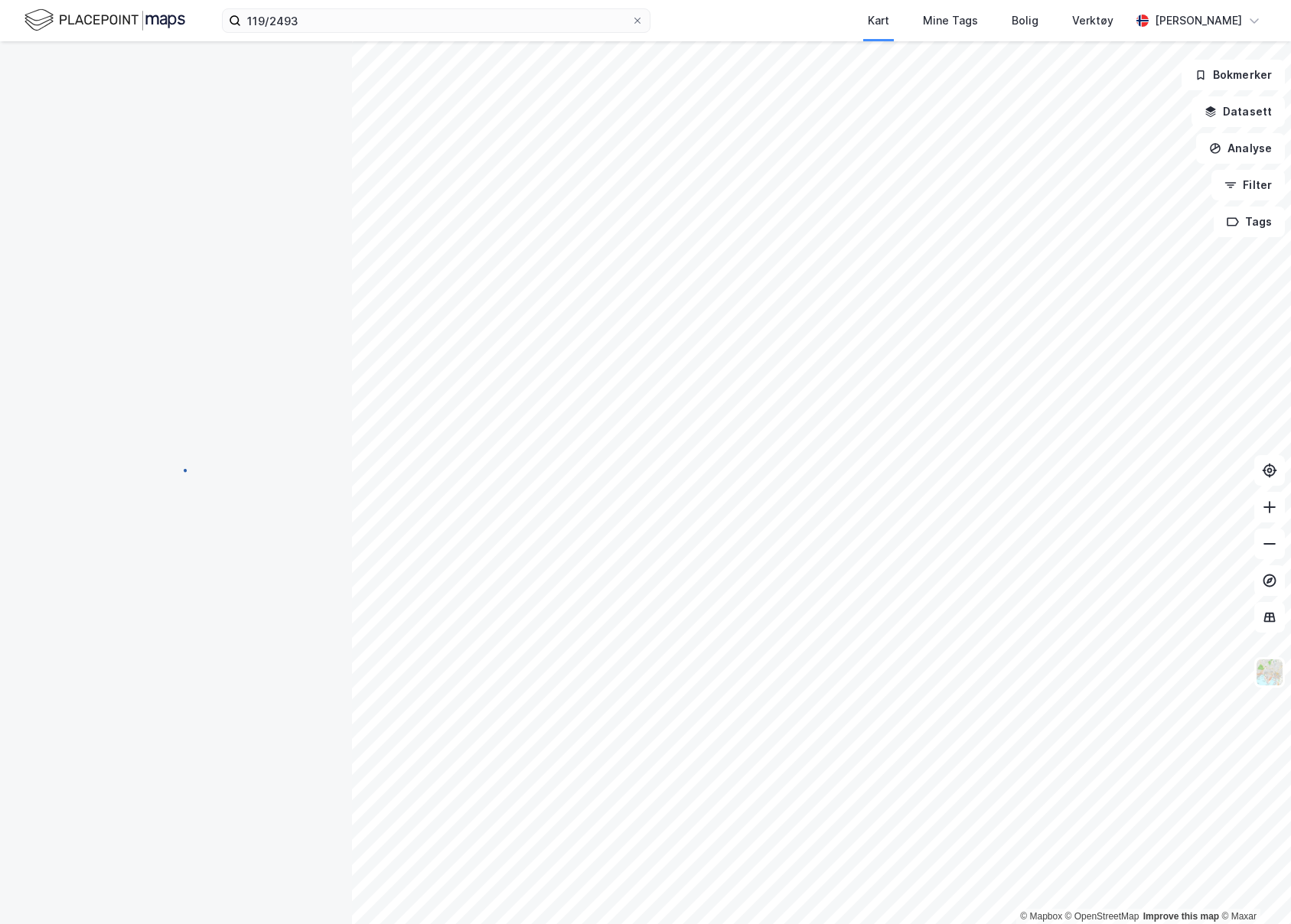
scroll to position [37, 0]
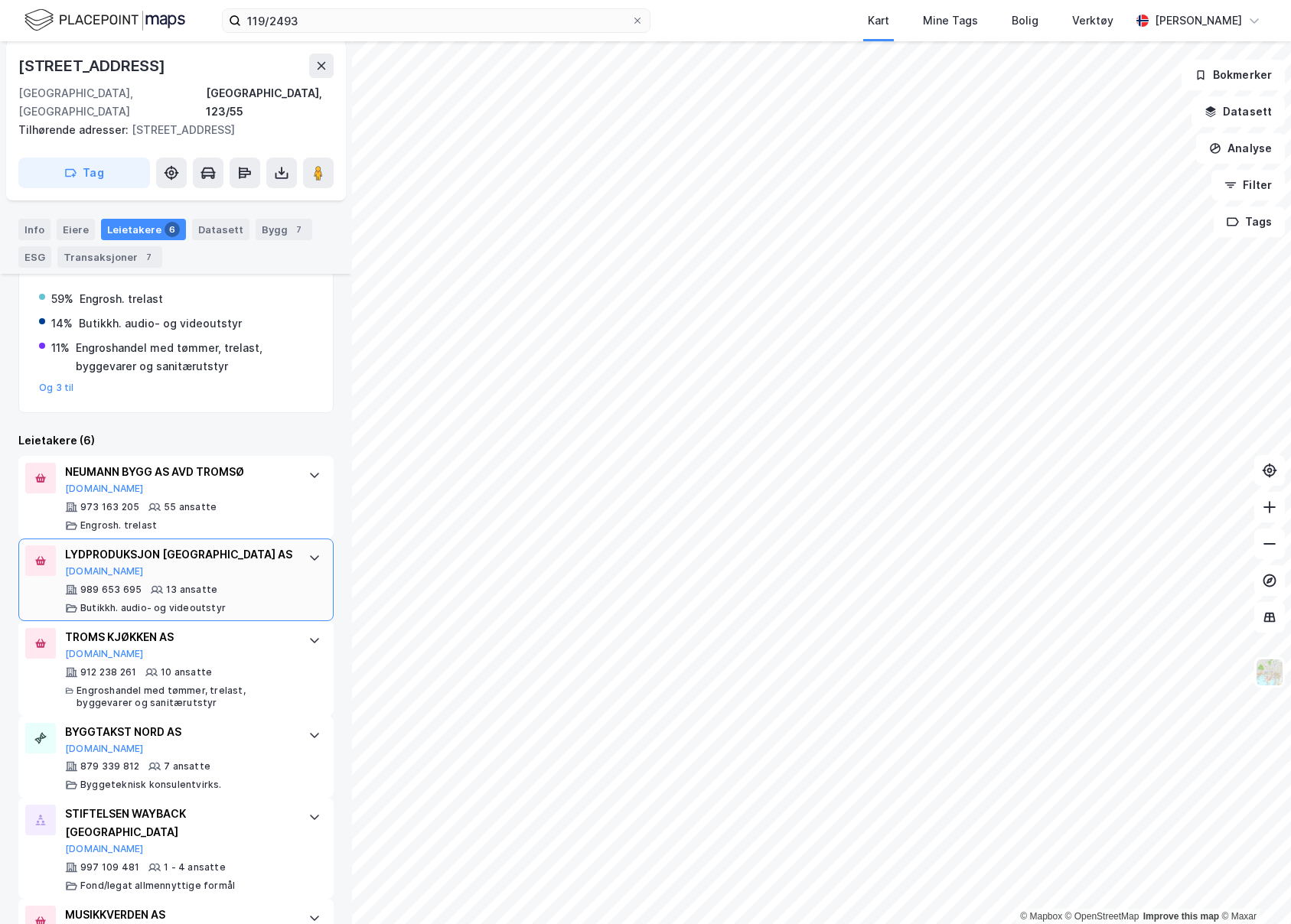
scroll to position [368, 0]
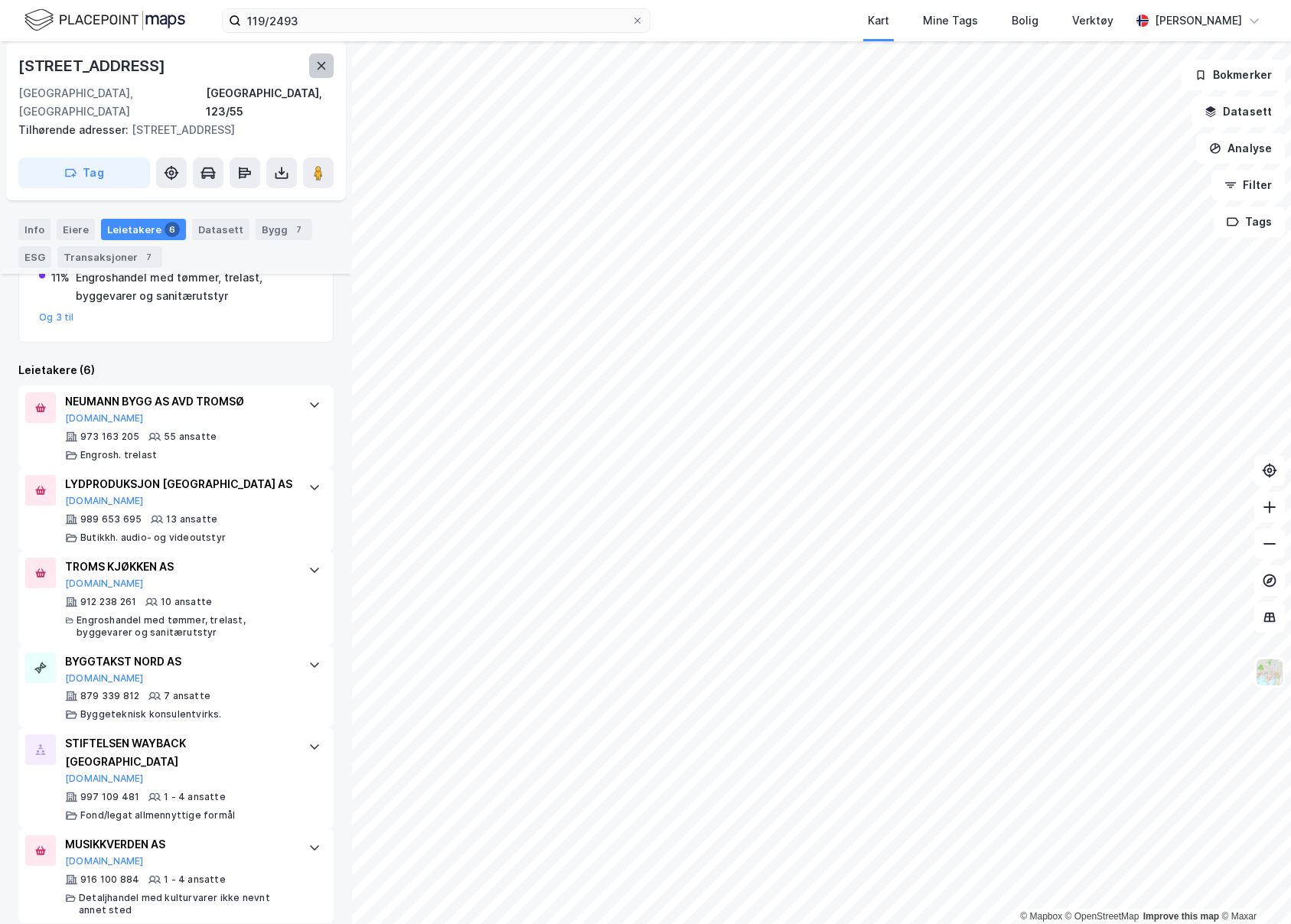
click at [309, 67] on button at bounding box center [321, 66] width 25 height 25
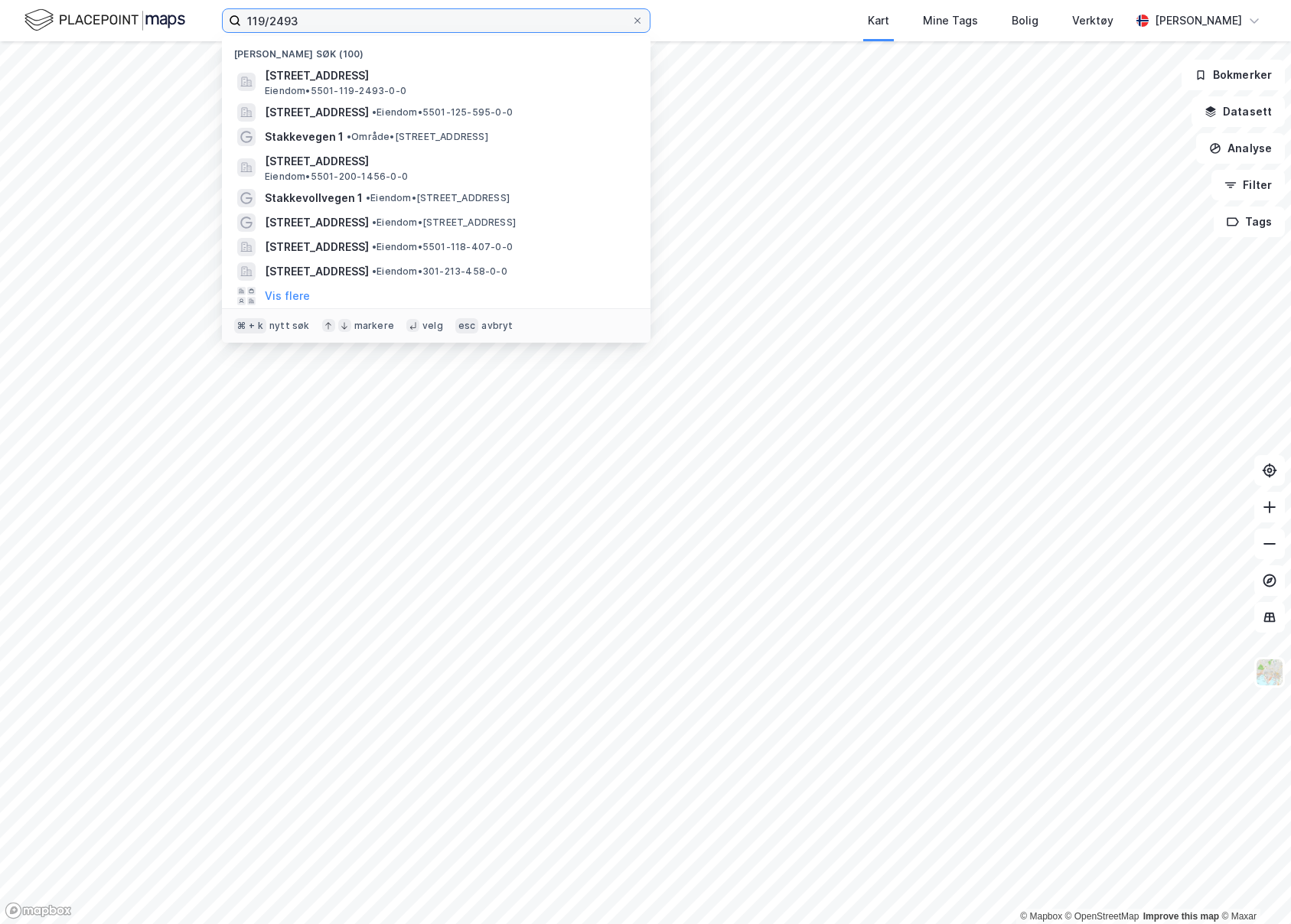
drag, startPoint x: 377, startPoint y: 30, endPoint x: 236, endPoint y: 28, distance: 141.0
click at [236, 28] on label "119/2493" at bounding box center [436, 21] width 429 height 25
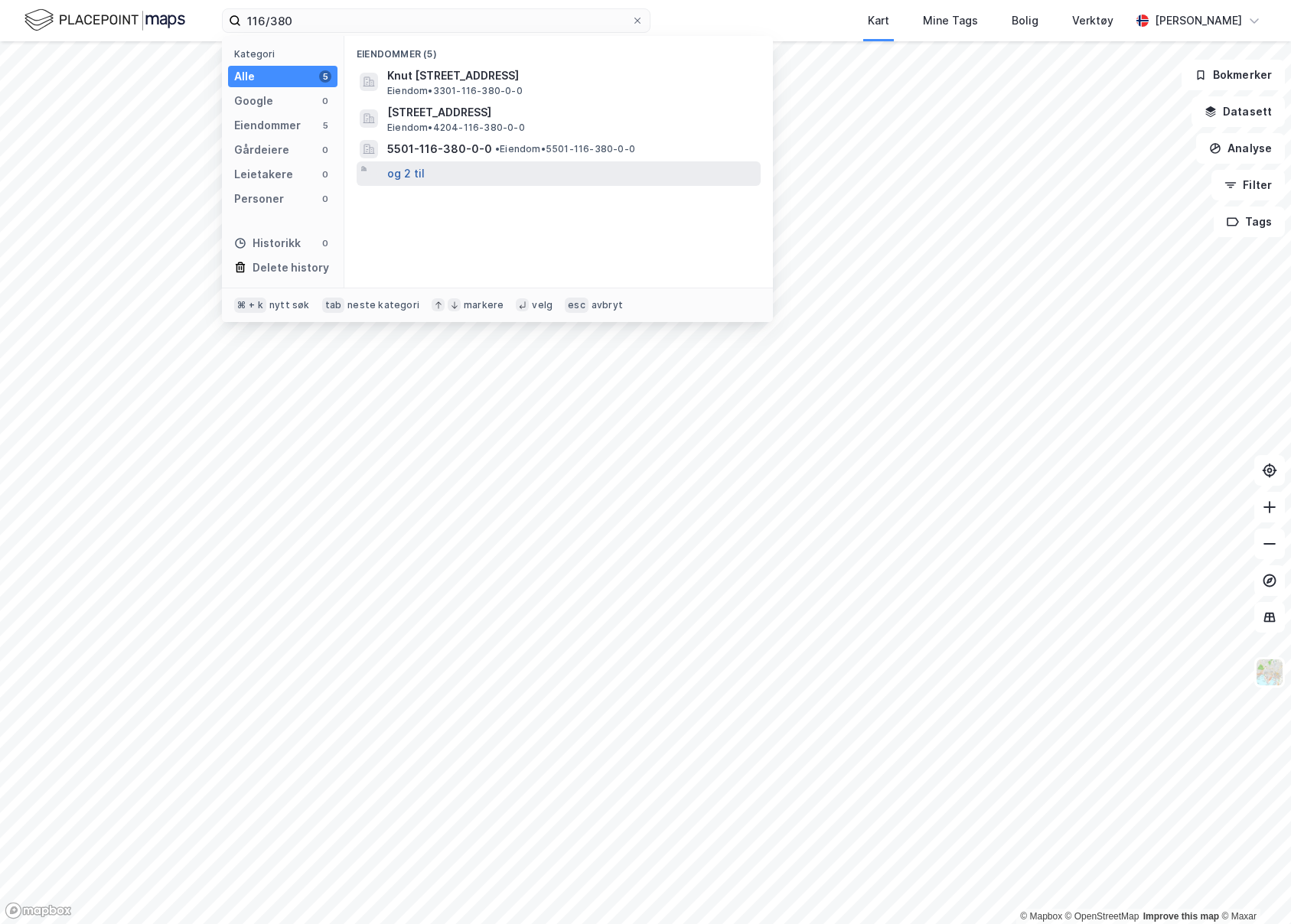
click at [406, 177] on button "og 2 til" at bounding box center [406, 174] width 37 height 18
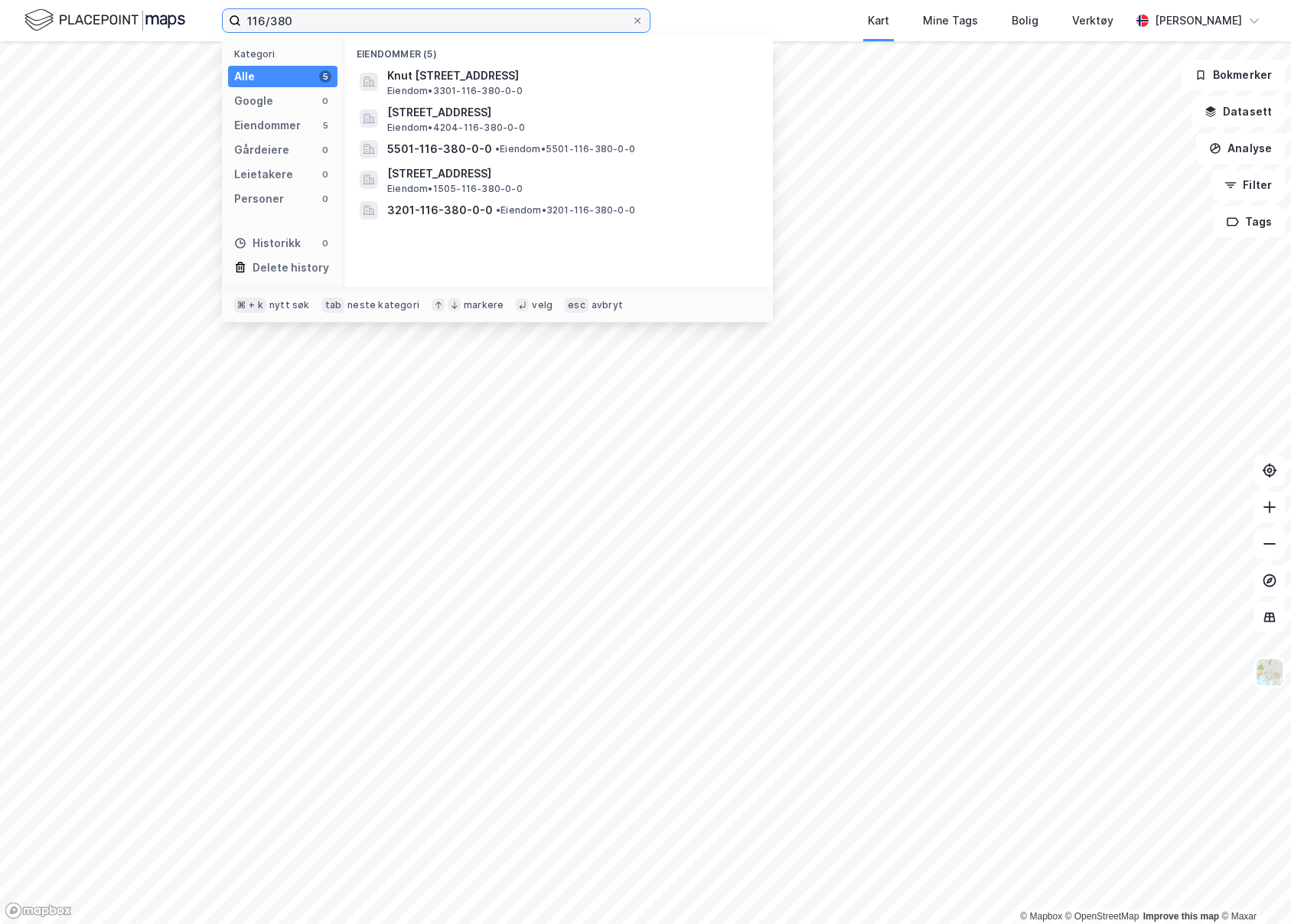
click at [250, 20] on input "116/380" at bounding box center [436, 21] width 390 height 23
click at [321, 21] on input "116/380" at bounding box center [436, 21] width 390 height 23
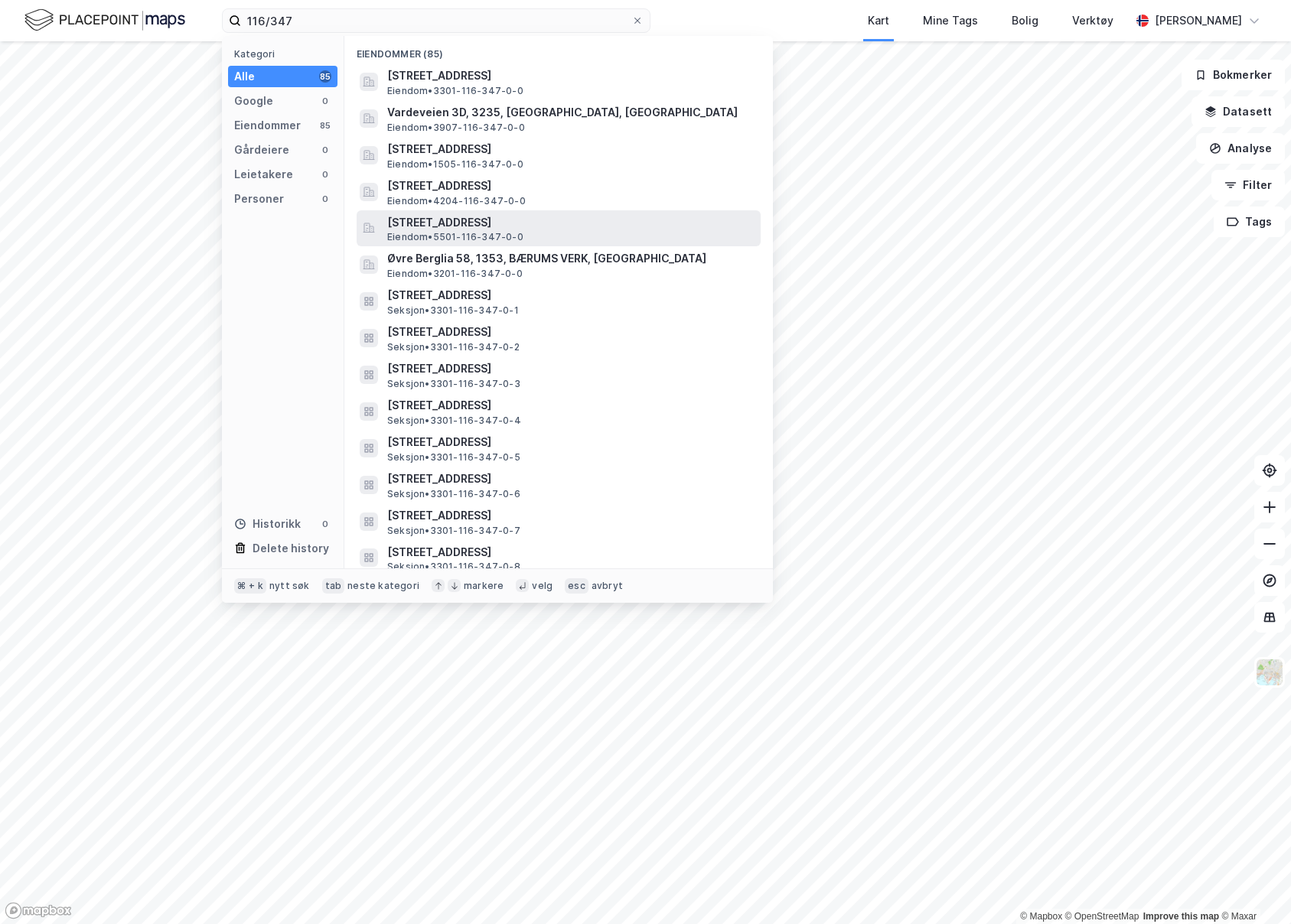
click at [613, 228] on span "[STREET_ADDRESS]" at bounding box center [571, 222] width 367 height 18
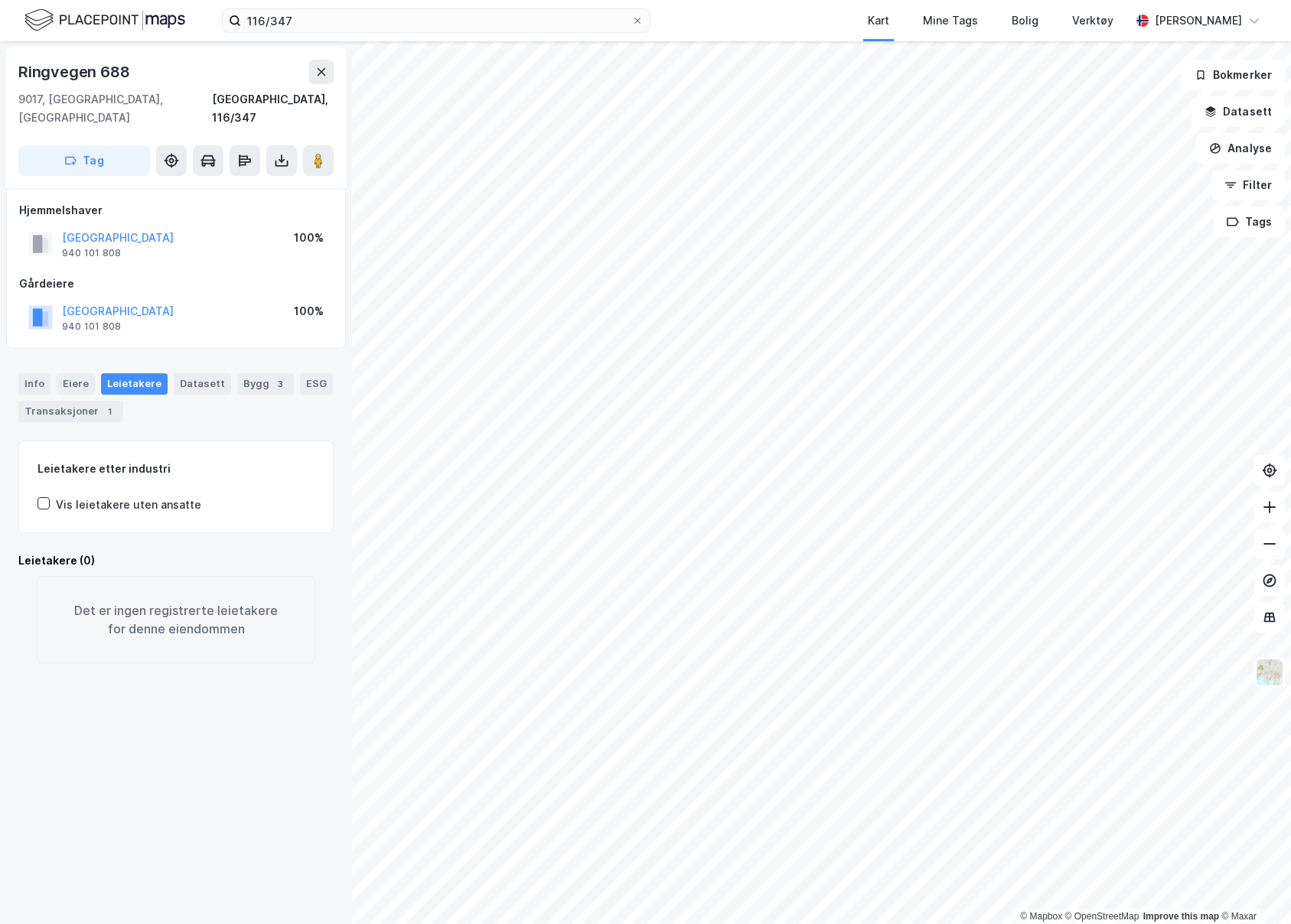
click at [781, 647] on div "© Mapbox © OpenStreetMap Improve this map © Maxar Ringvegen [GEOGRAPHIC_DATA] T…" at bounding box center [645, 483] width 1291 height 883
click at [315, 153] on image at bounding box center [319, 160] width 10 height 15
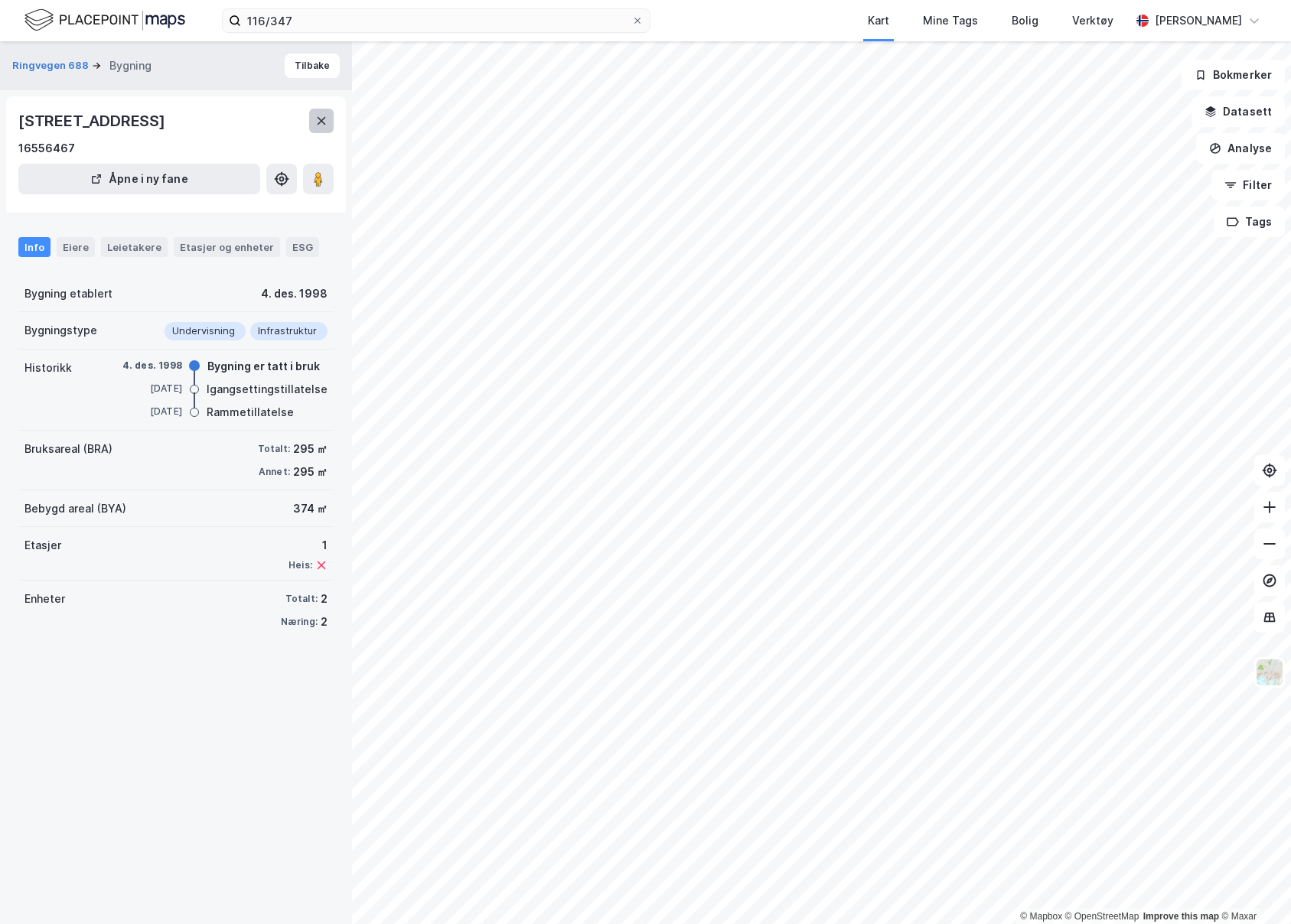
click at [321, 116] on icon at bounding box center [321, 120] width 12 height 12
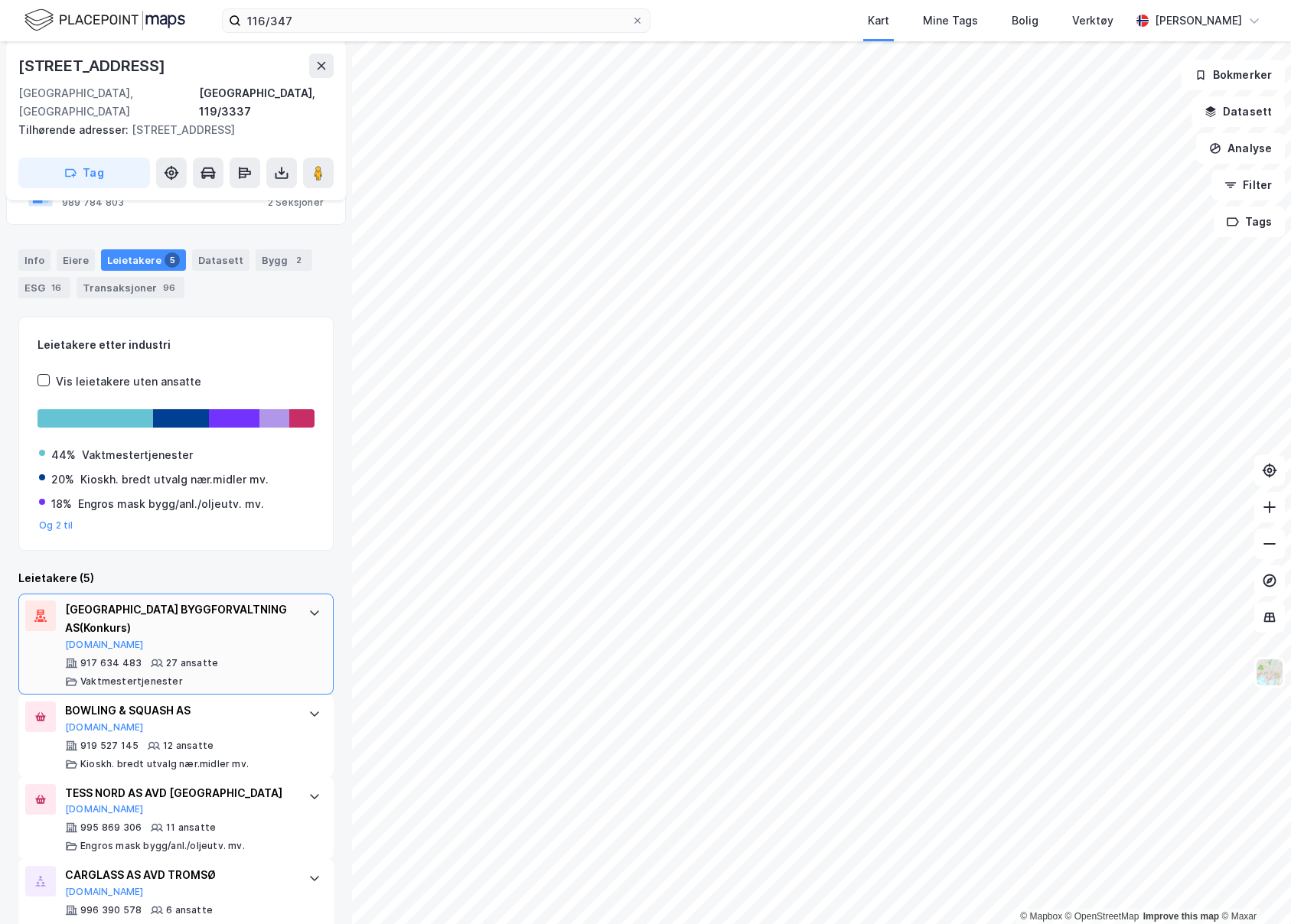
scroll to position [346, 0]
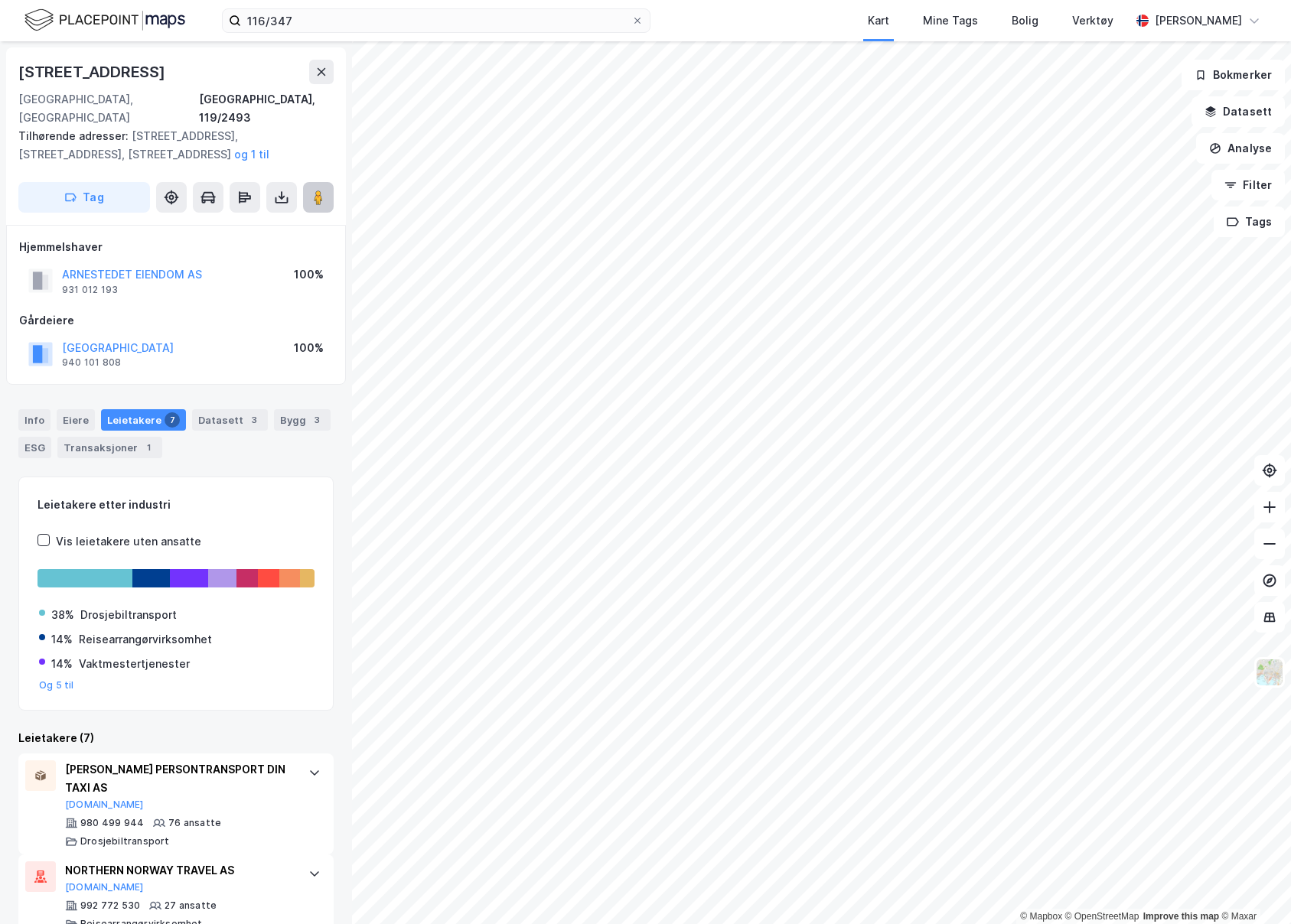
click at [330, 187] on button at bounding box center [318, 197] width 31 height 31
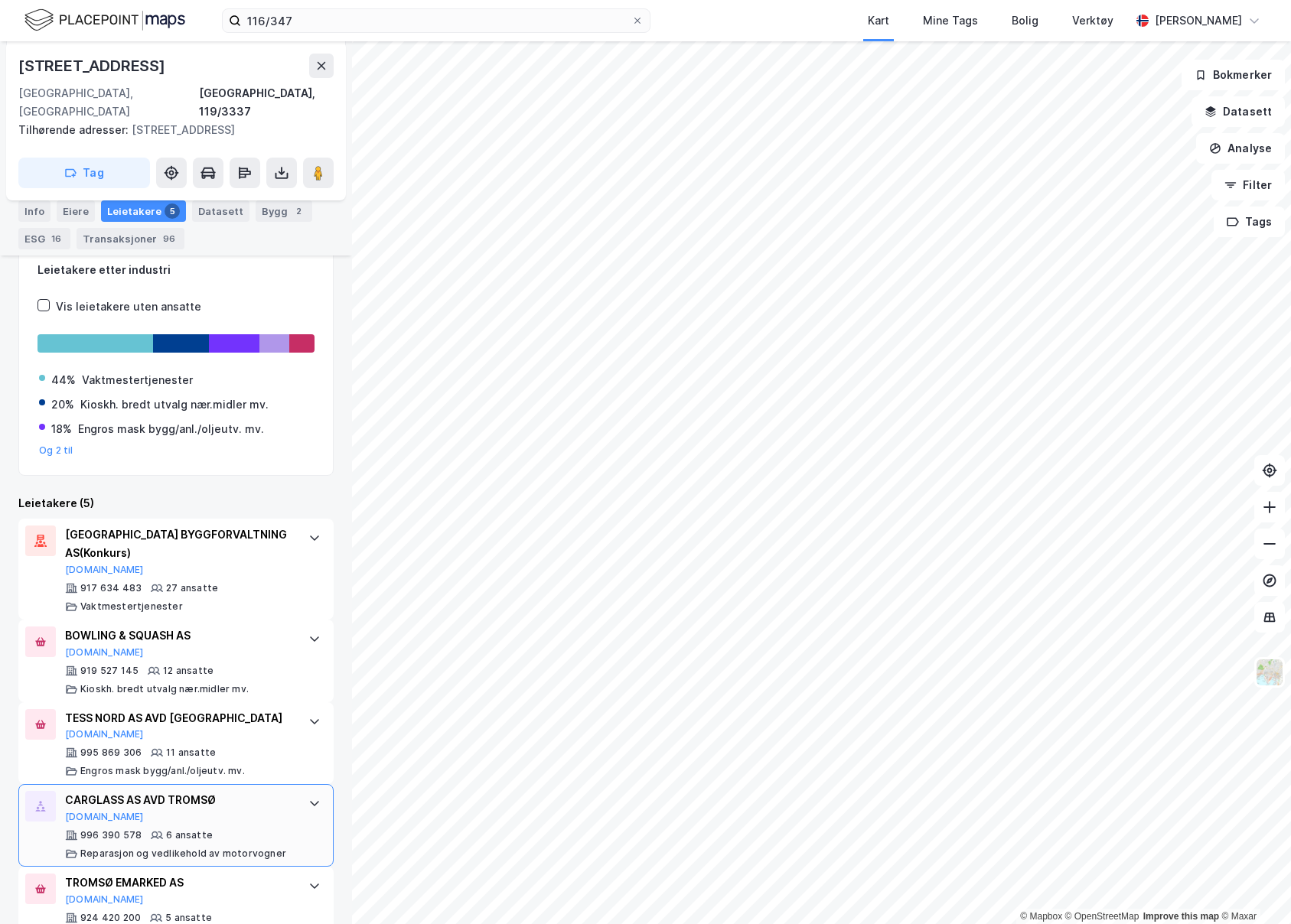
scroll to position [346, 0]
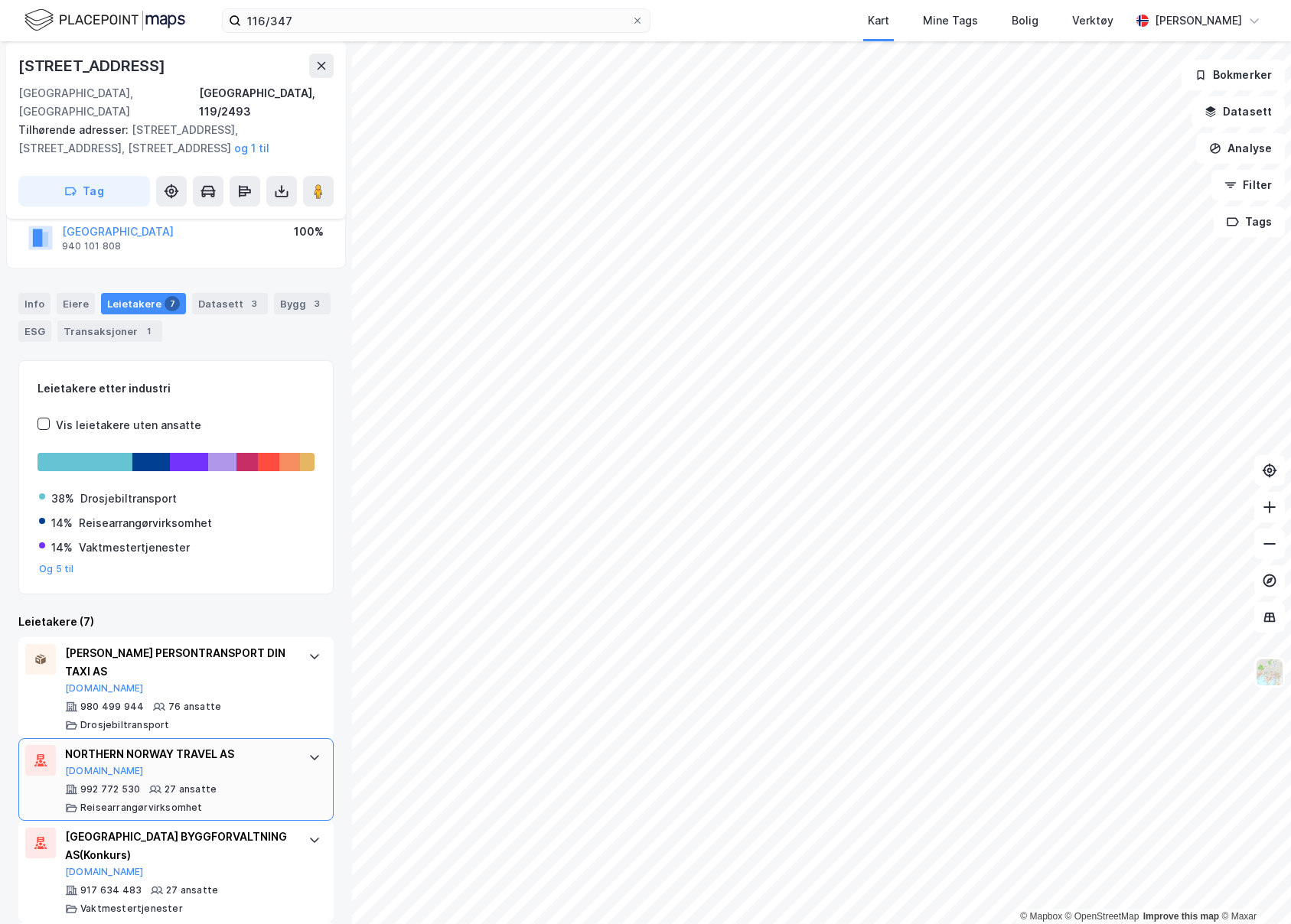
scroll to position [106, 0]
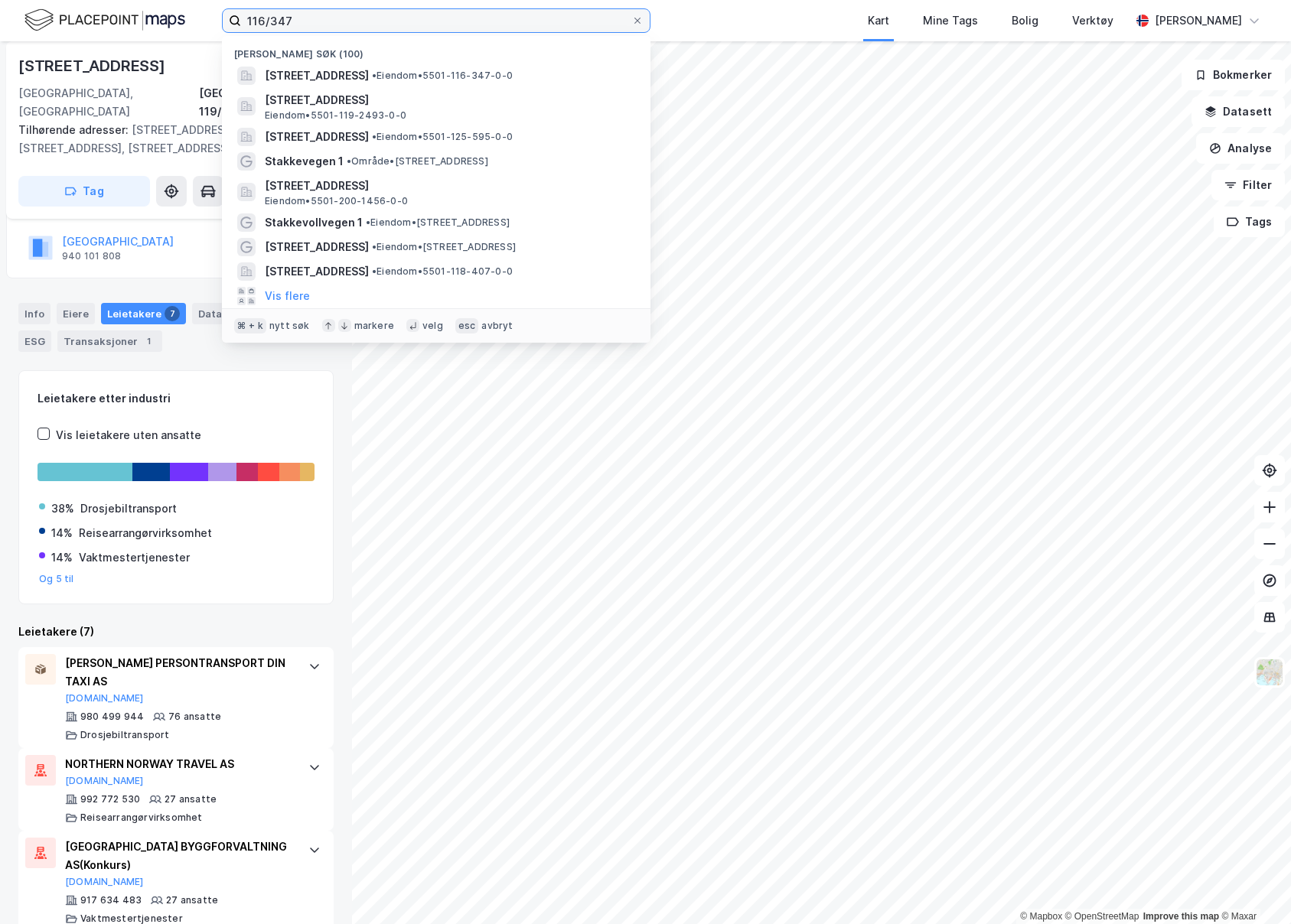
drag, startPoint x: 342, startPoint y: 19, endPoint x: 188, endPoint y: 18, distance: 154.0
click at [188, 18] on div "116/347 Nylige søk (100) [STREET_ADDRESS] • Eiendom • 5501-116-347-0-0 [STREET_…" at bounding box center [645, 21] width 1291 height 41
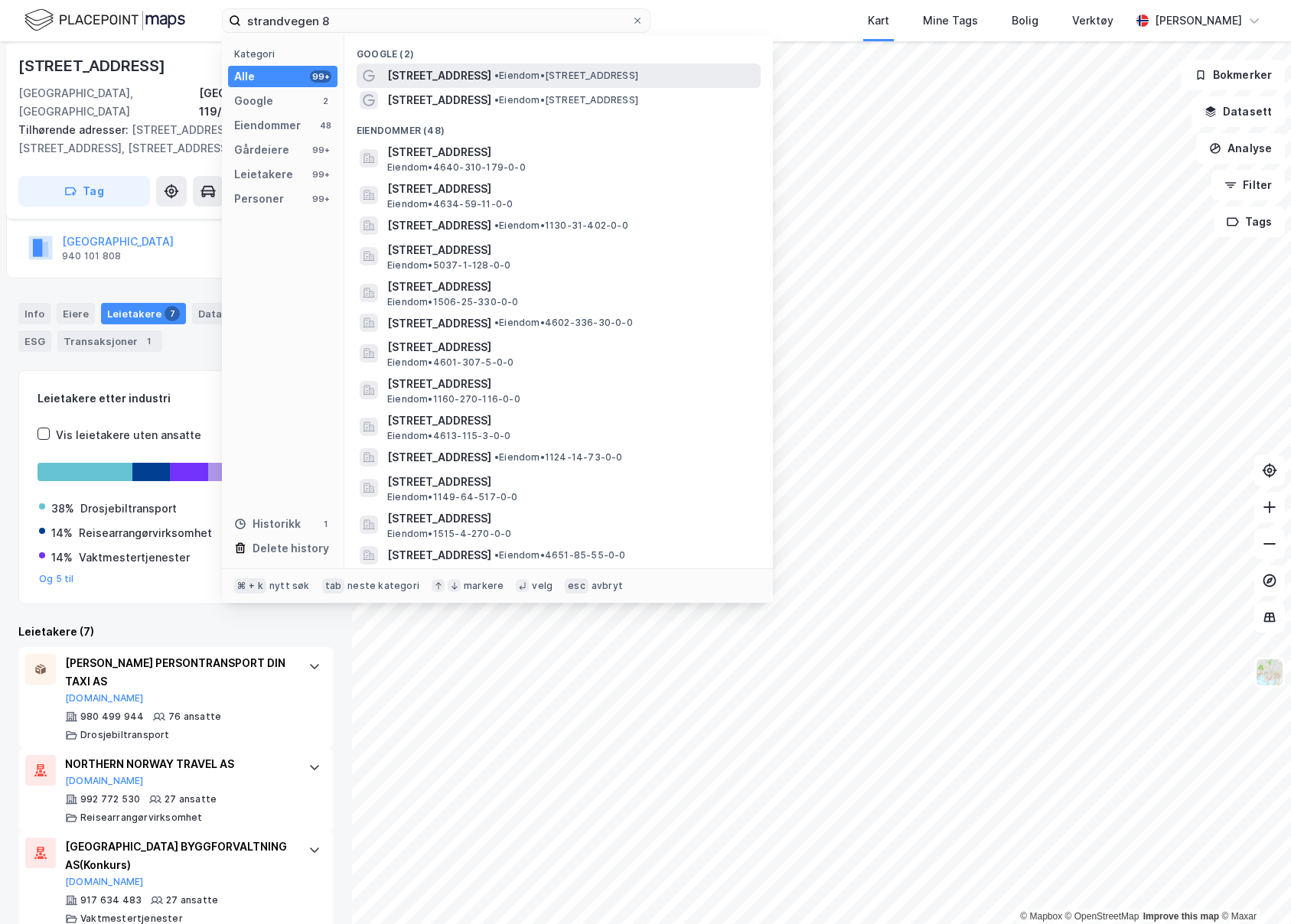
click at [415, 78] on span "[STREET_ADDRESS]" at bounding box center [439, 75] width 104 height 18
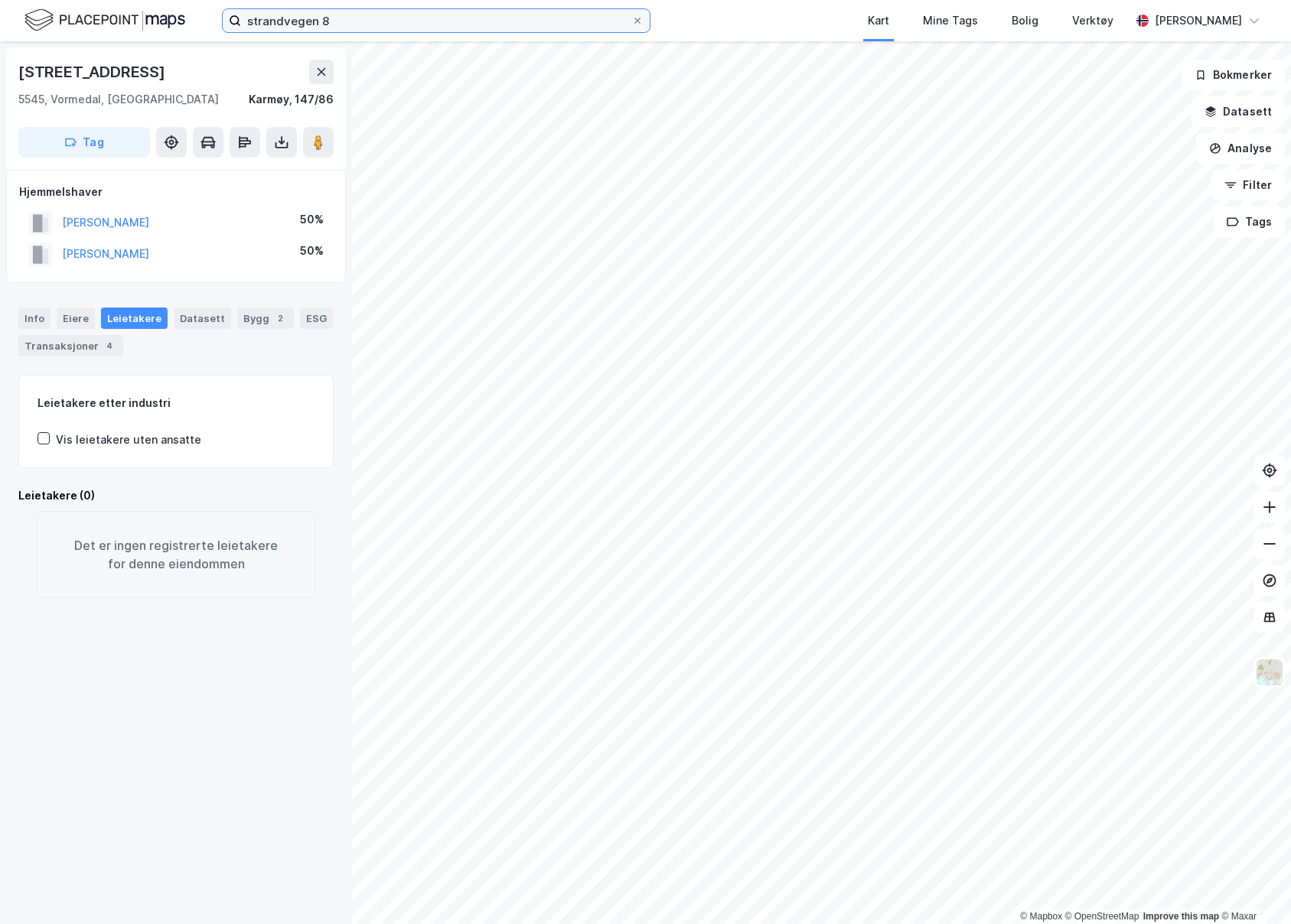
click at [381, 27] on input "strandvegen 8" at bounding box center [436, 21] width 390 height 23
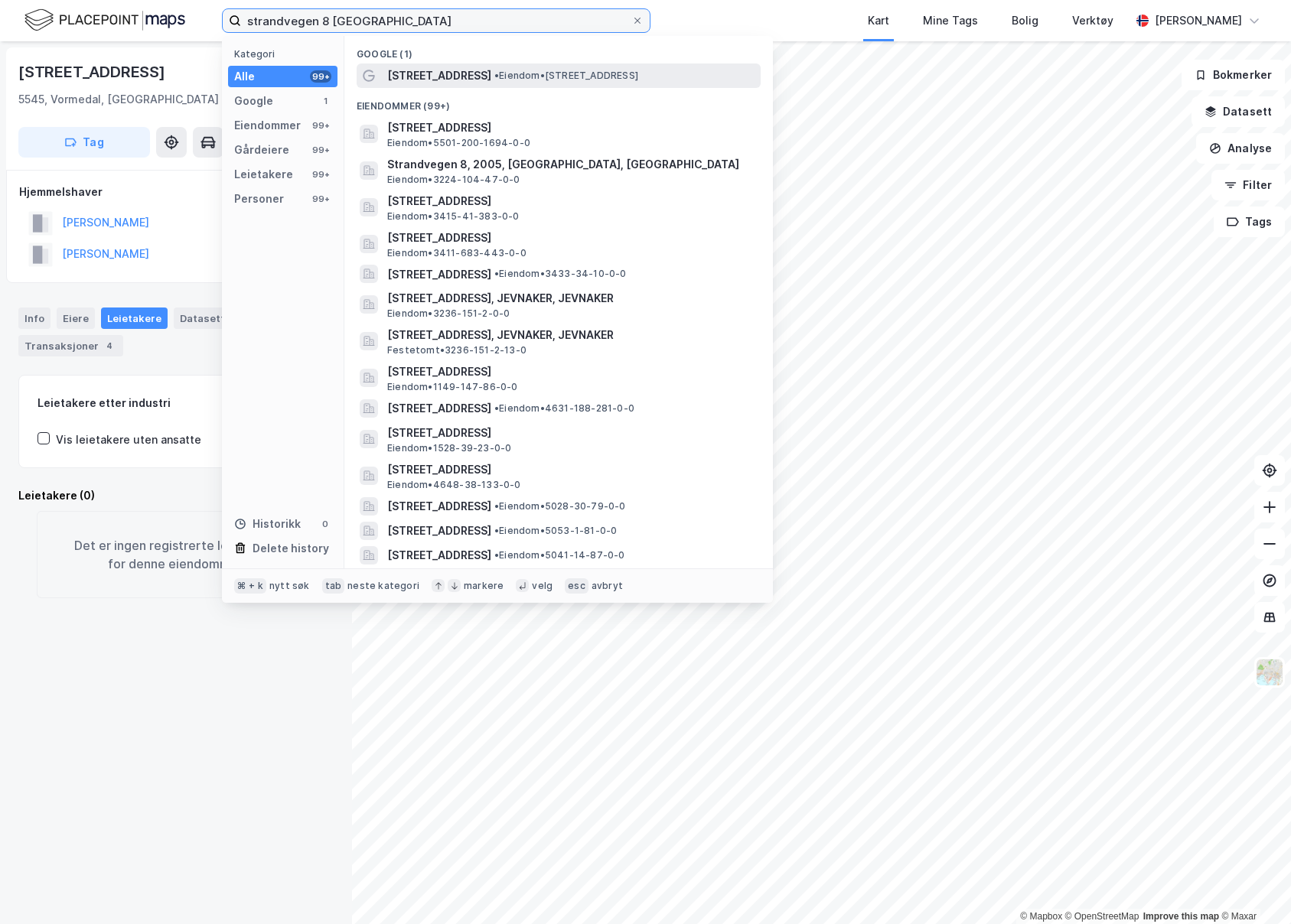
type input "strandvegen 8 [GEOGRAPHIC_DATA]"
click at [520, 81] on span "• Eiendom • [STREET_ADDRESS]" at bounding box center [567, 75] width 144 height 12
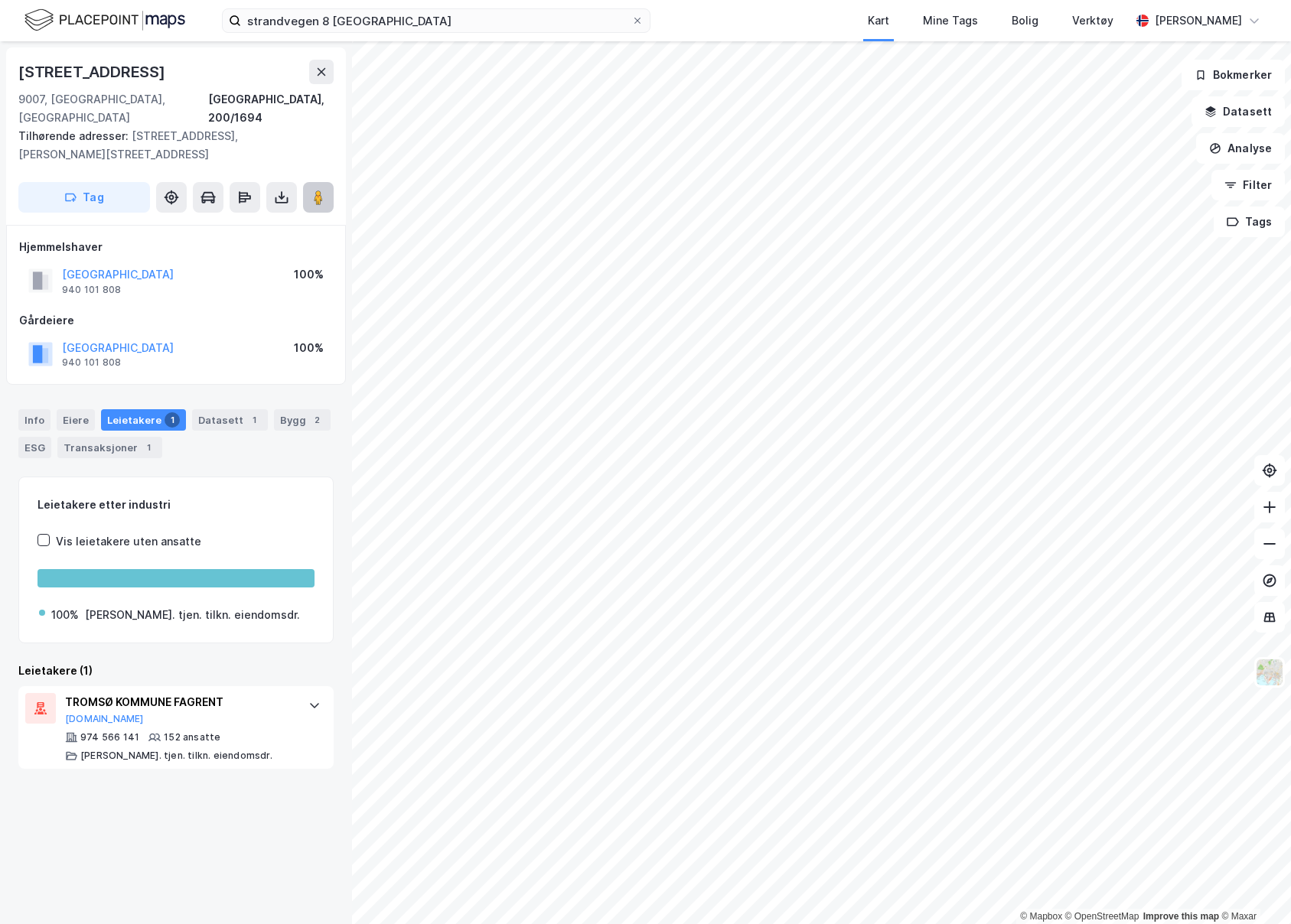
click at [324, 189] on icon at bounding box center [318, 197] width 15 height 15
click at [1229, 150] on button "Analyse" at bounding box center [1240, 148] width 89 height 31
click at [1256, 117] on button "Datasett" at bounding box center [1238, 112] width 94 height 31
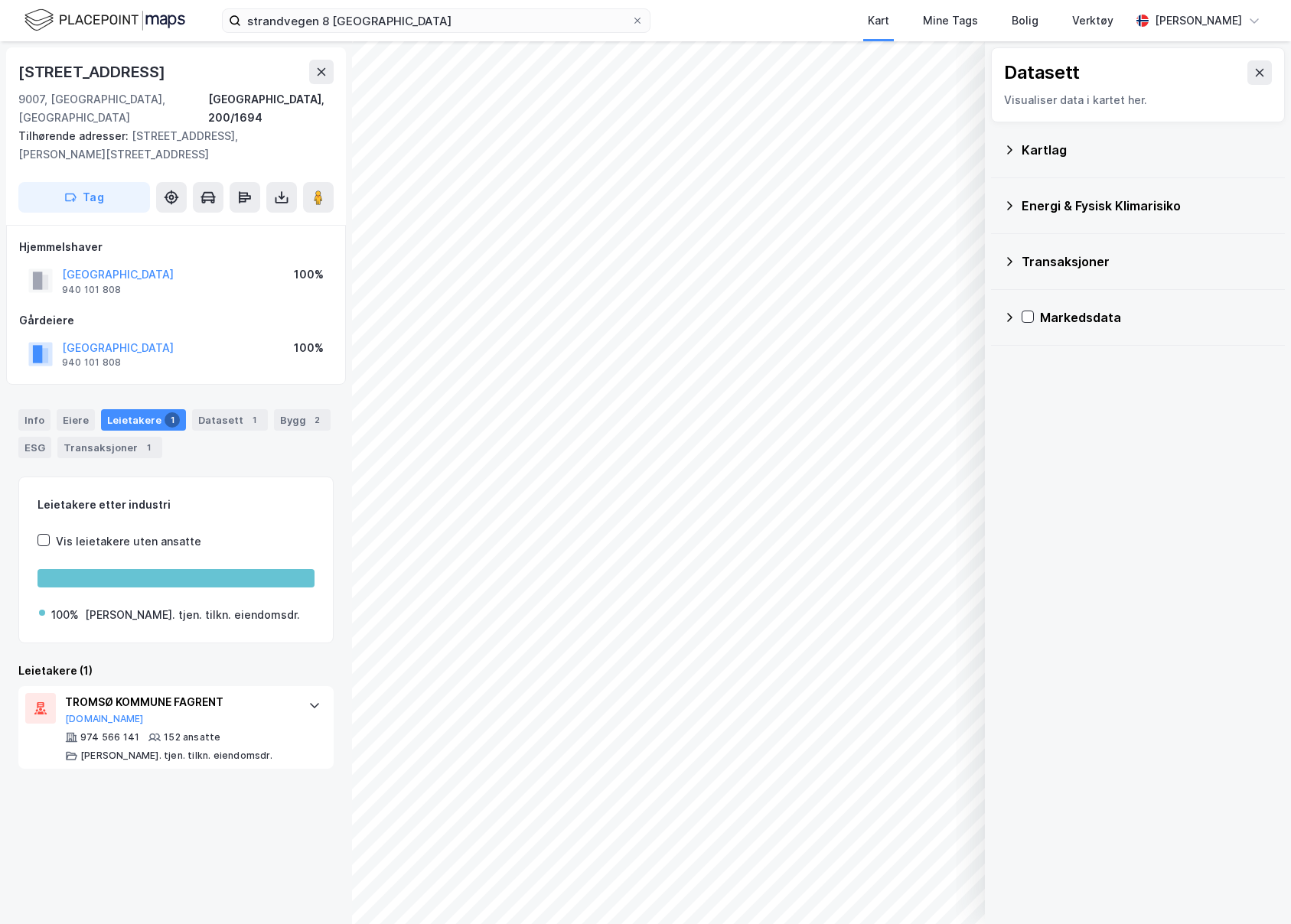
click at [1110, 156] on div "Kartlag" at bounding box center [1147, 150] width 251 height 18
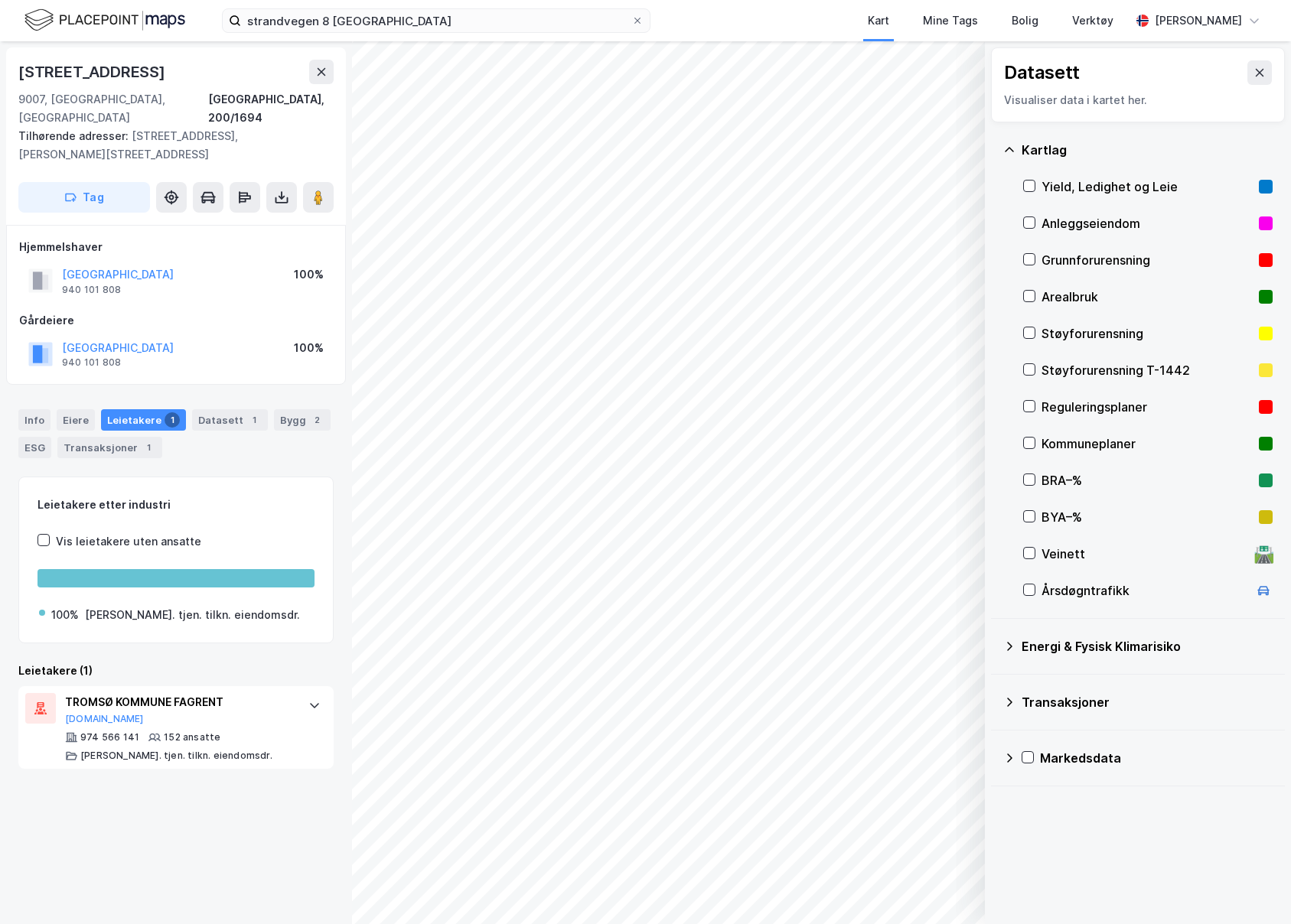
click at [1106, 155] on div "Kartlag" at bounding box center [1147, 150] width 251 height 18
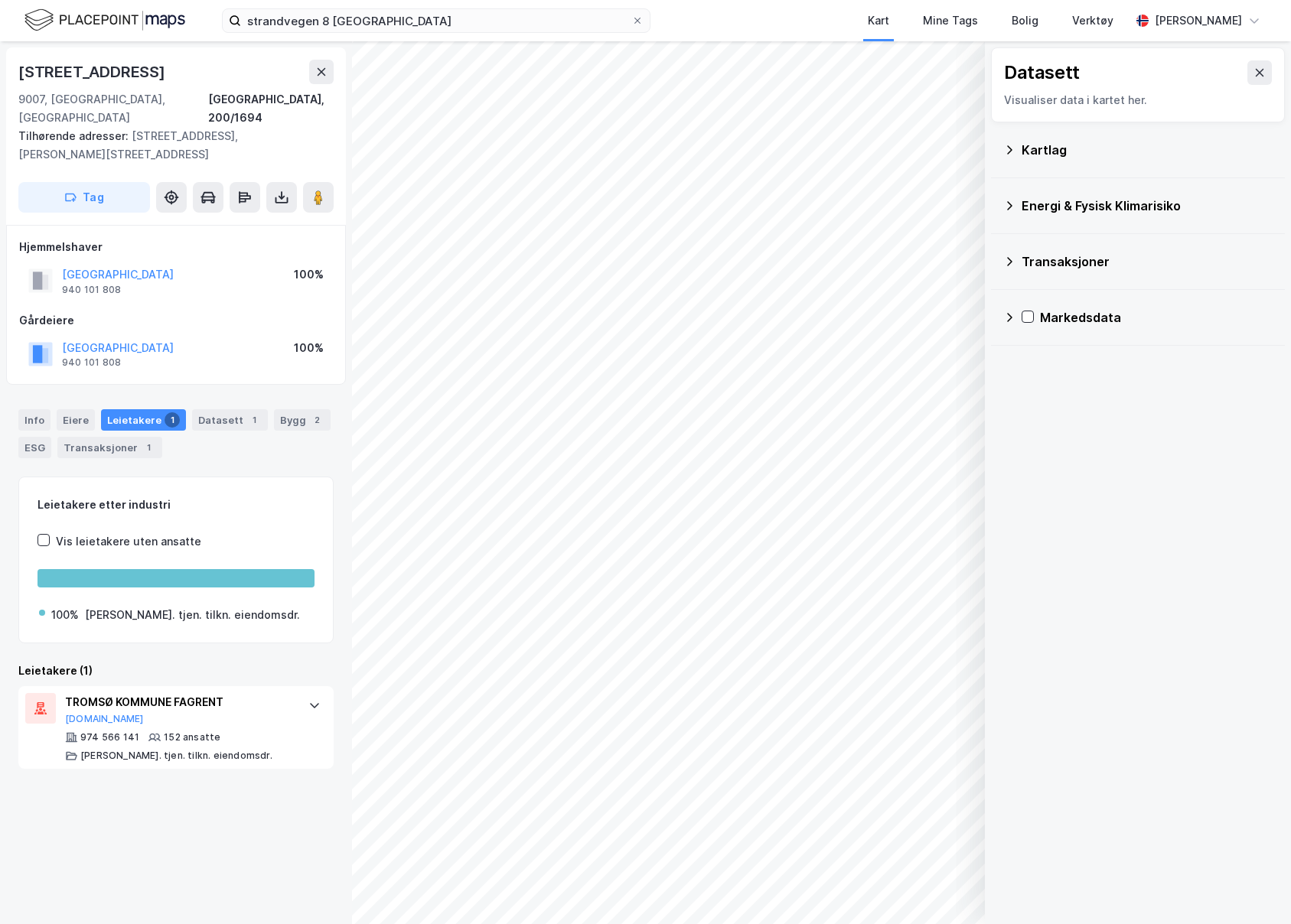
click at [1106, 155] on div "Kartlag" at bounding box center [1147, 150] width 251 height 18
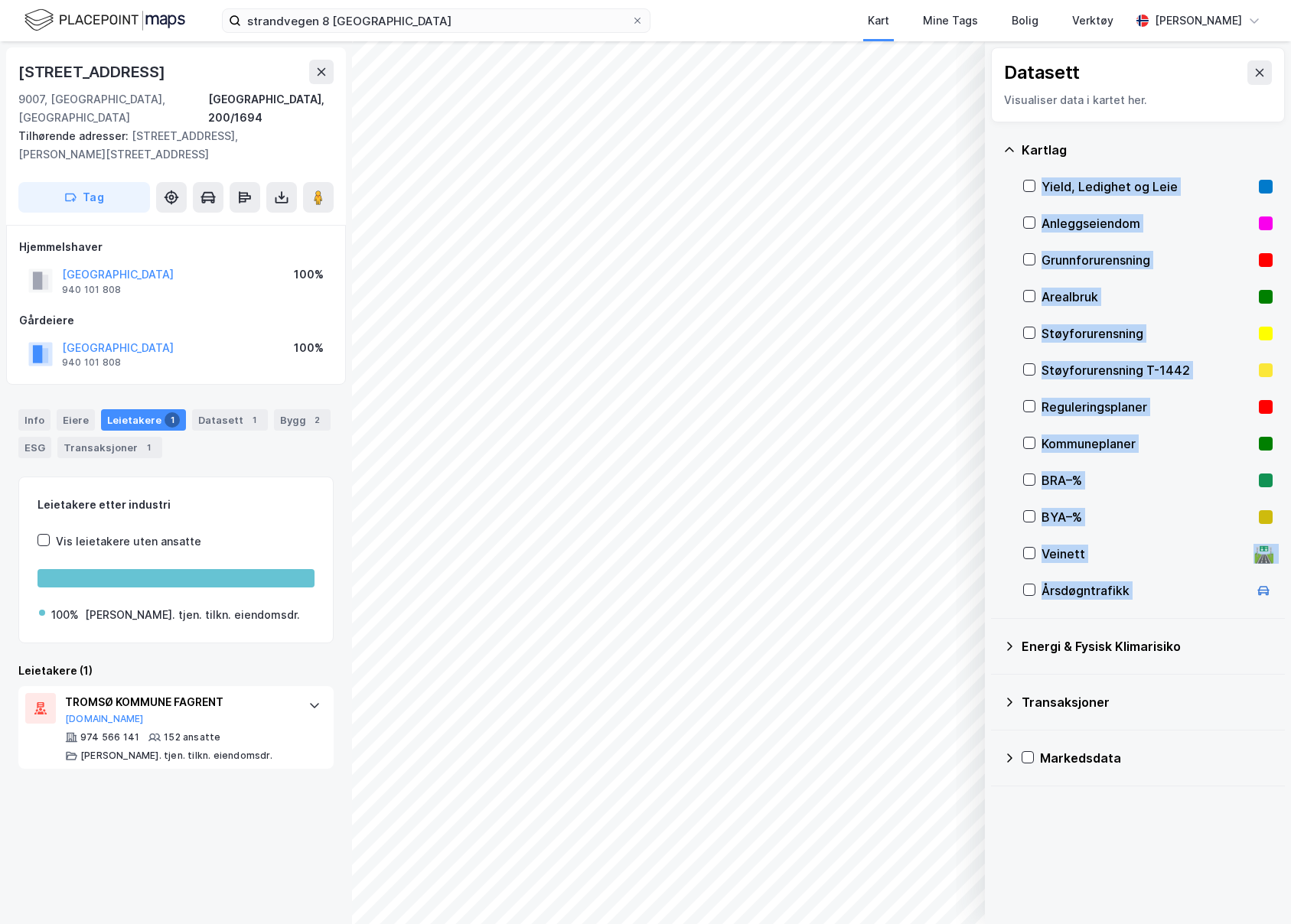
click at [1096, 413] on div "Reguleringsplaner" at bounding box center [1147, 407] width 211 height 18
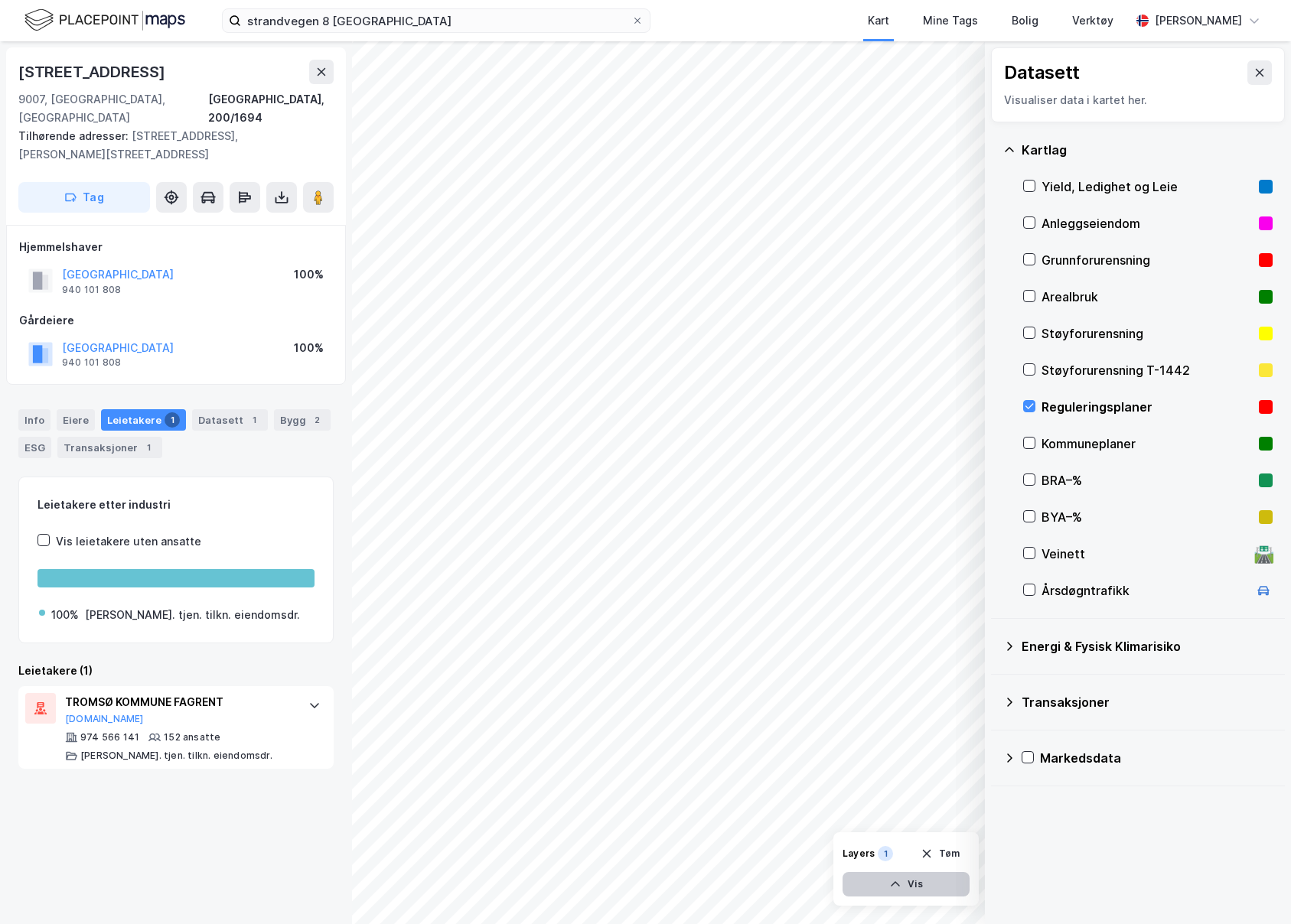
click at [906, 884] on button "Vis" at bounding box center [906, 884] width 127 height 25
click at [860, 857] on div "Reguleringsplaner" at bounding box center [835, 857] width 86 height 12
click at [887, 854] on button at bounding box center [899, 850] width 25 height 25
click at [890, 853] on button at bounding box center [899, 850] width 25 height 25
click at [958, 853] on icon at bounding box center [953, 850] width 12 height 12
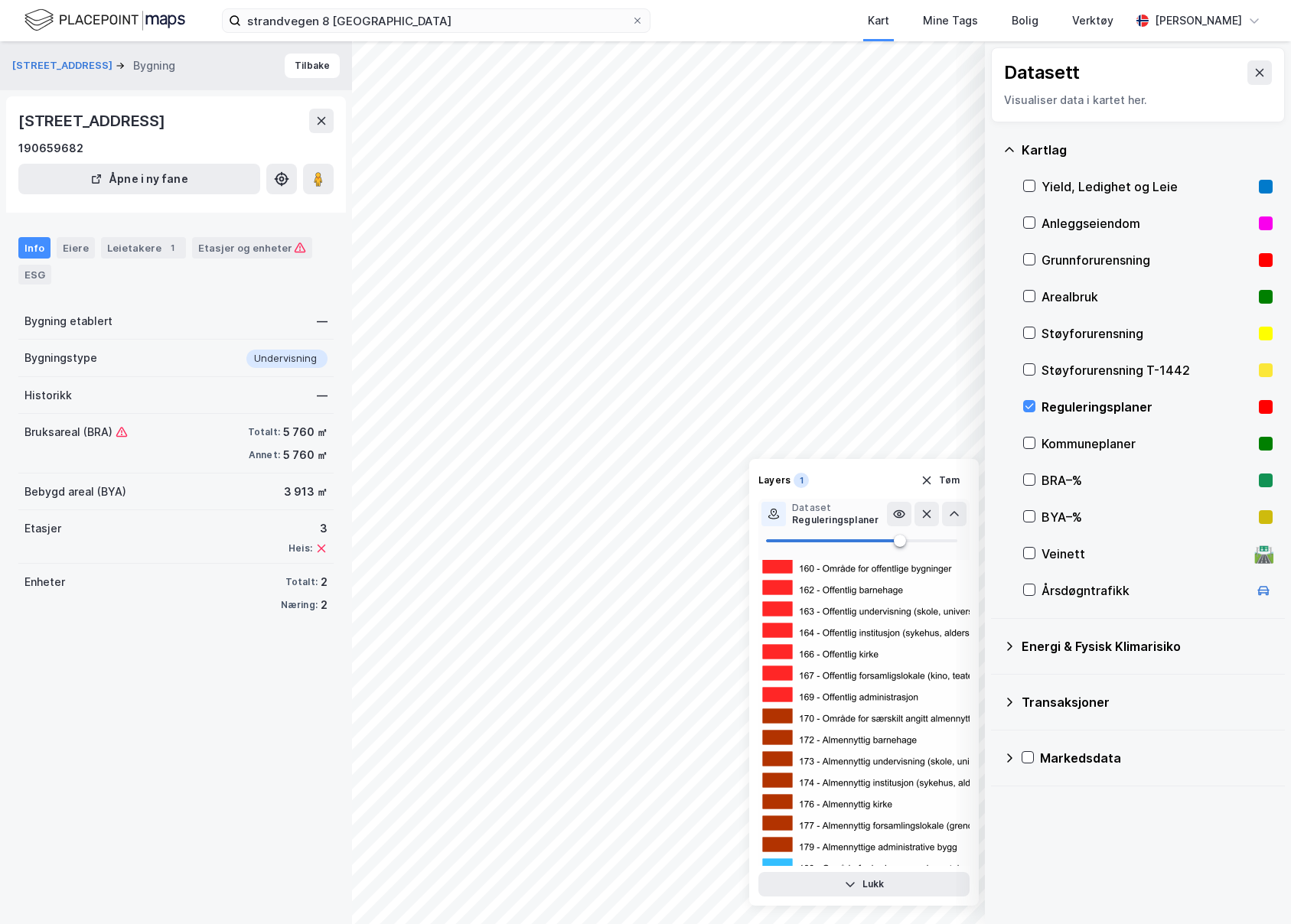
scroll to position [200, 0]
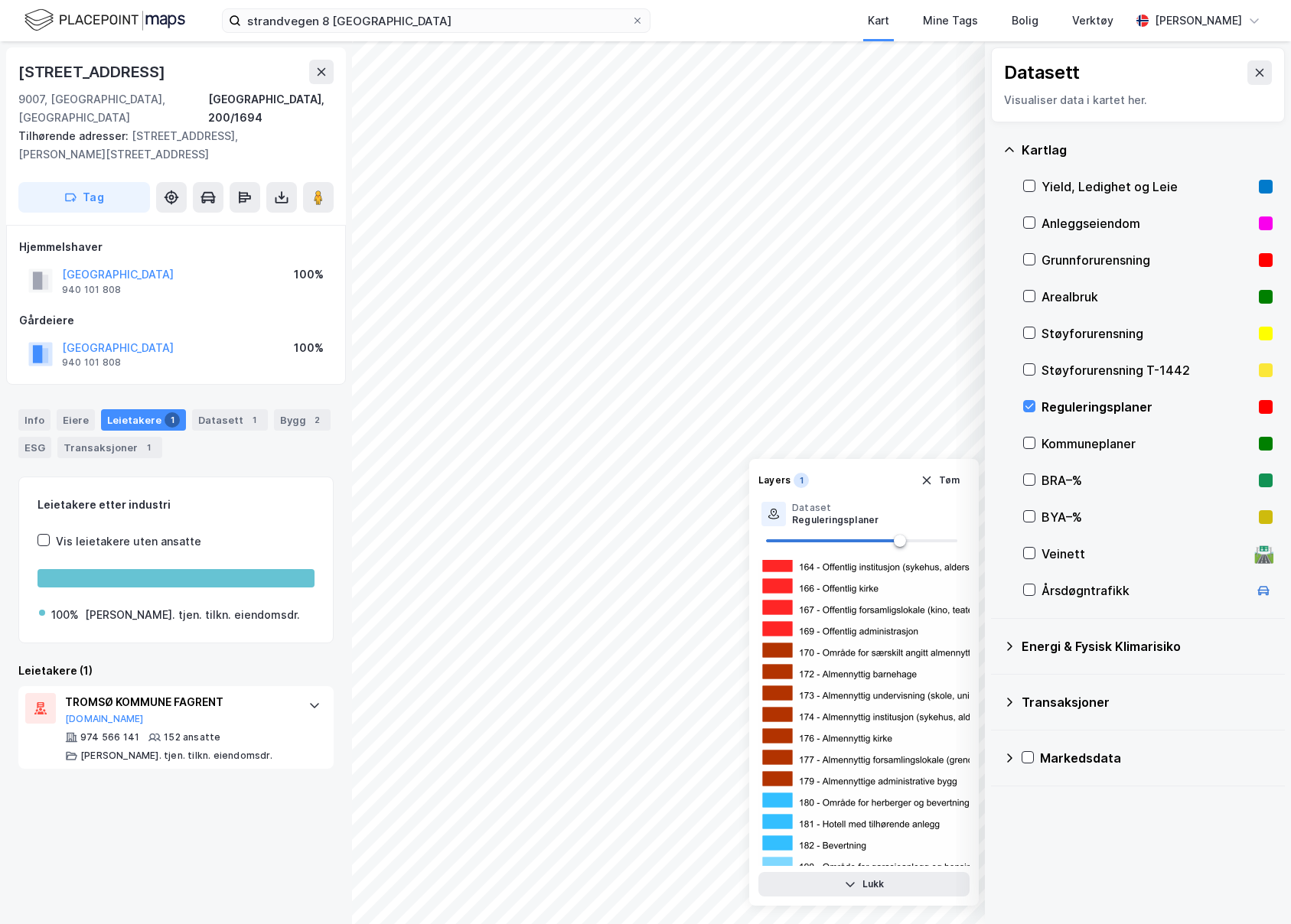
scroll to position [128, 0]
